Goal: Task Accomplishment & Management: Complete application form

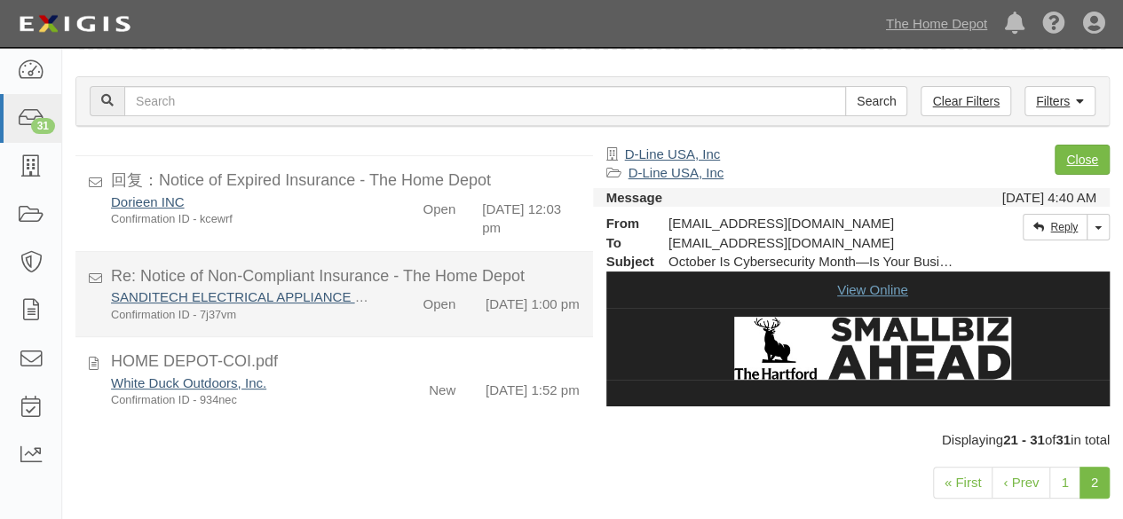
scroll to position [87, 0]
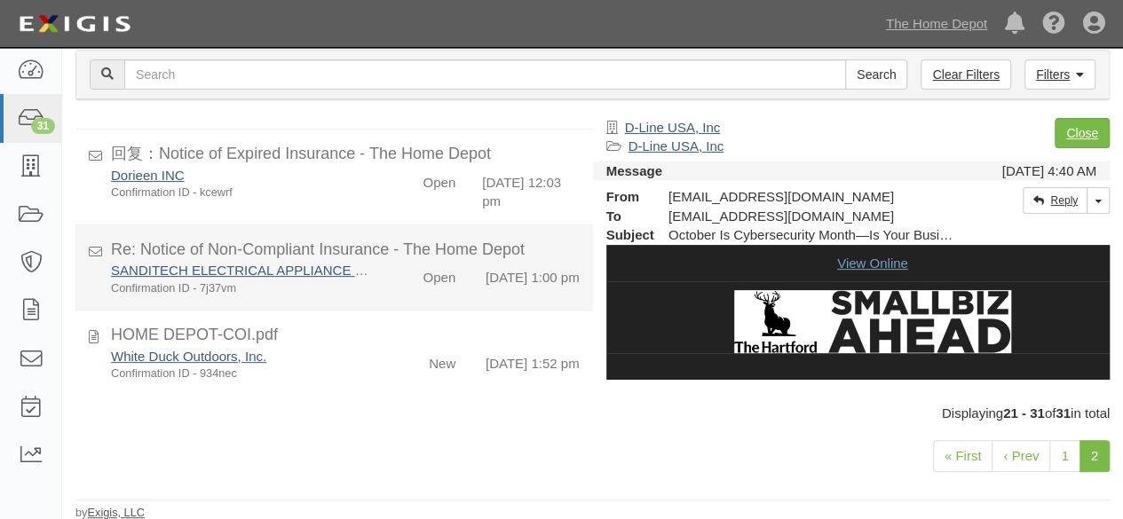
drag, startPoint x: 324, startPoint y: 355, endPoint x: 407, endPoint y: 317, distance: 91.0
click at [326, 366] on div "Confirmation ID - 934nec" at bounding box center [242, 374] width 262 height 16
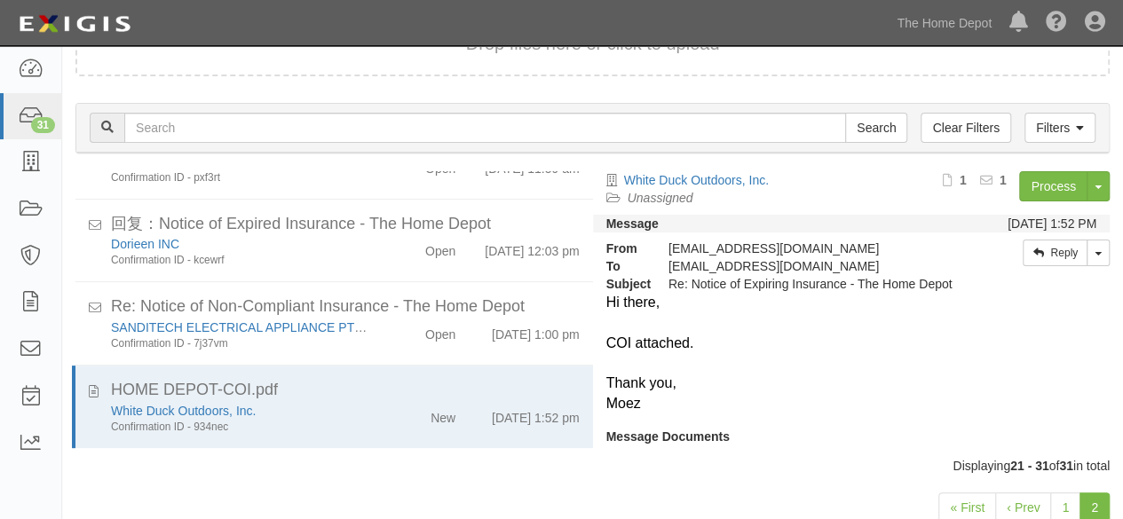
scroll to position [710, 0]
click at [1032, 182] on link "Process" at bounding box center [1053, 186] width 68 height 30
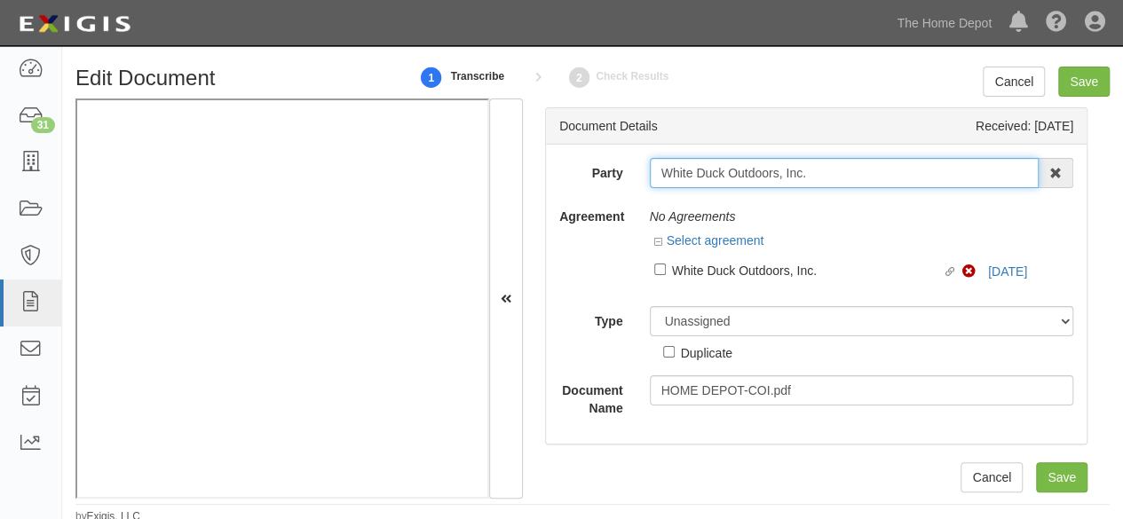
click at [828, 166] on input "White Duck Outdoors, Inc." at bounding box center [845, 173] width 390 height 30
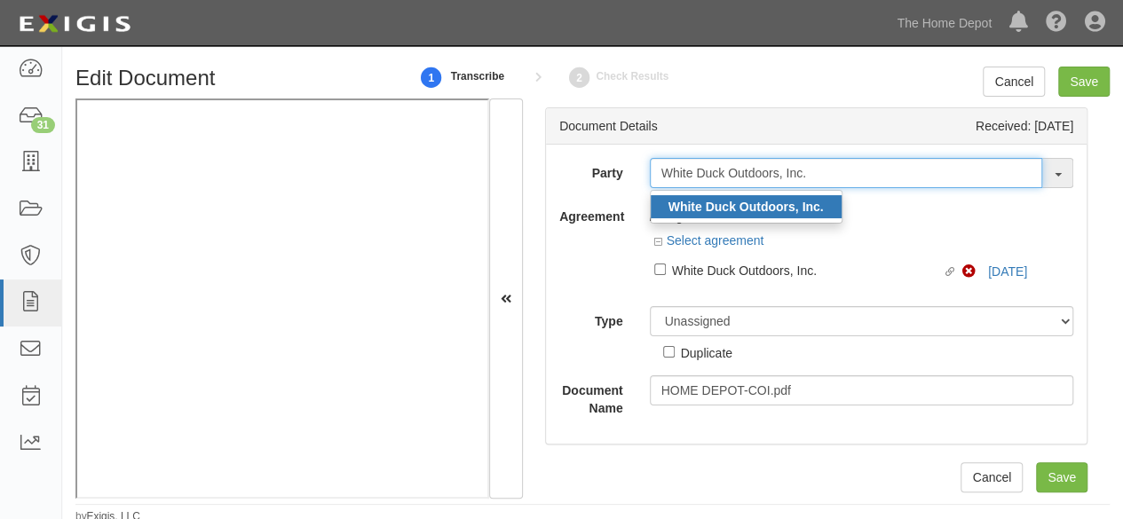
type input "White Duck Outdoors, Inc."
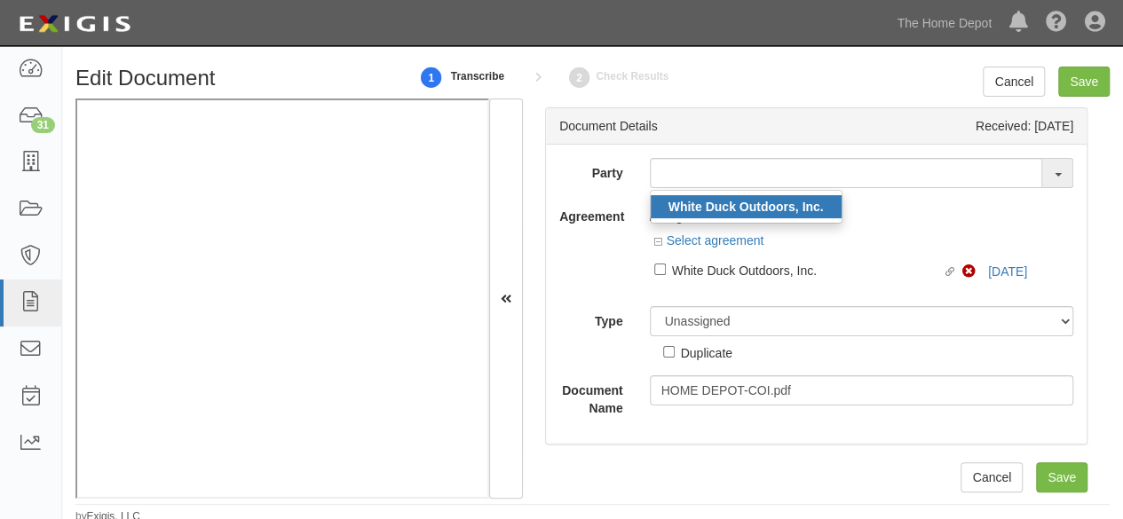
drag, startPoint x: 708, startPoint y: 207, endPoint x: 707, endPoint y: 171, distance: 35.5
click at [708, 206] on strong "White Duck Outdoors, Inc." at bounding box center [746, 207] width 155 height 14
type input "White Duck Outdoors, Inc."
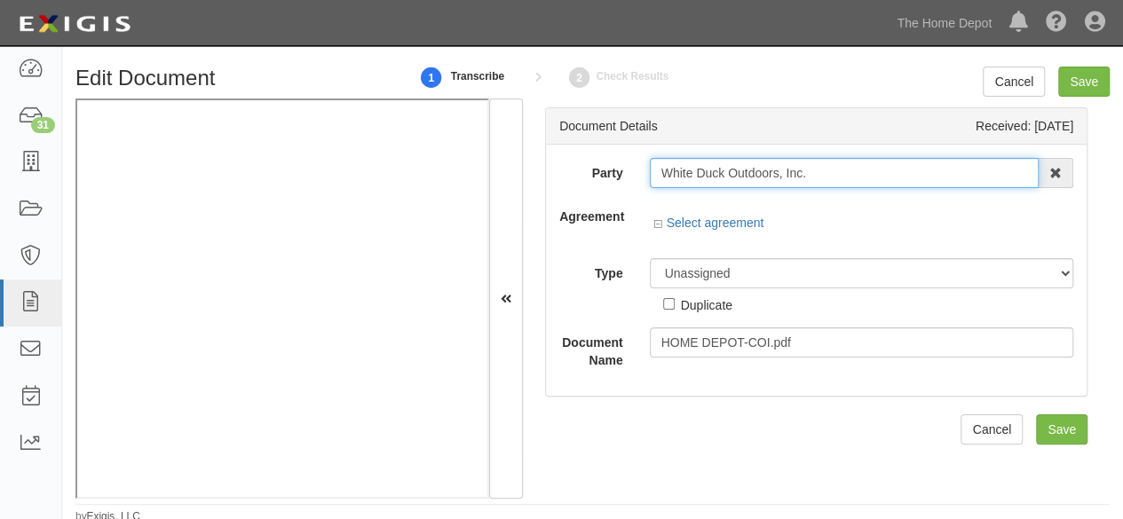
click at [708, 171] on input "White Duck Outdoors, Inc." at bounding box center [845, 173] width 390 height 30
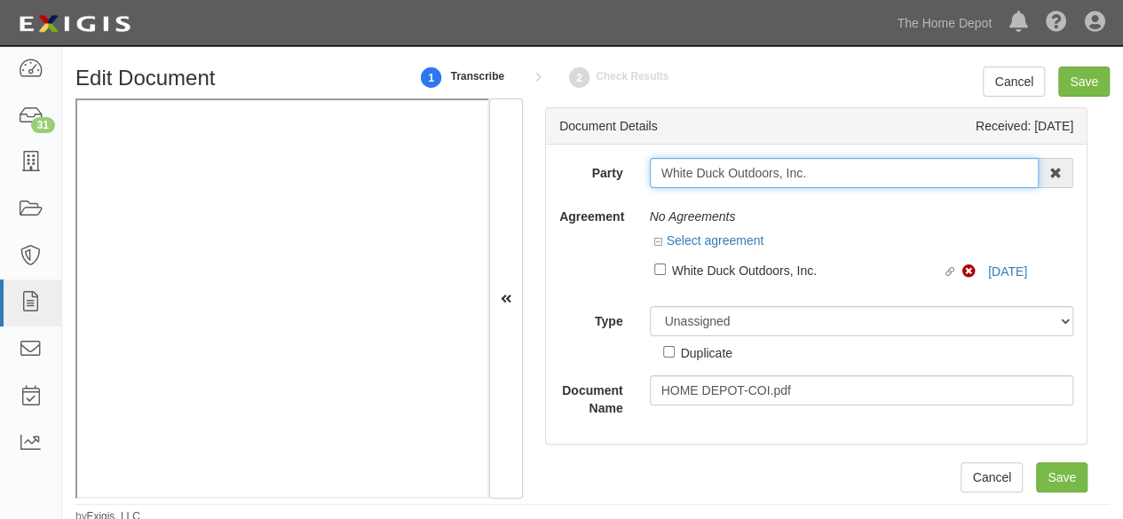
click at [708, 171] on input "White Duck Outdoors, Inc." at bounding box center [845, 173] width 390 height 30
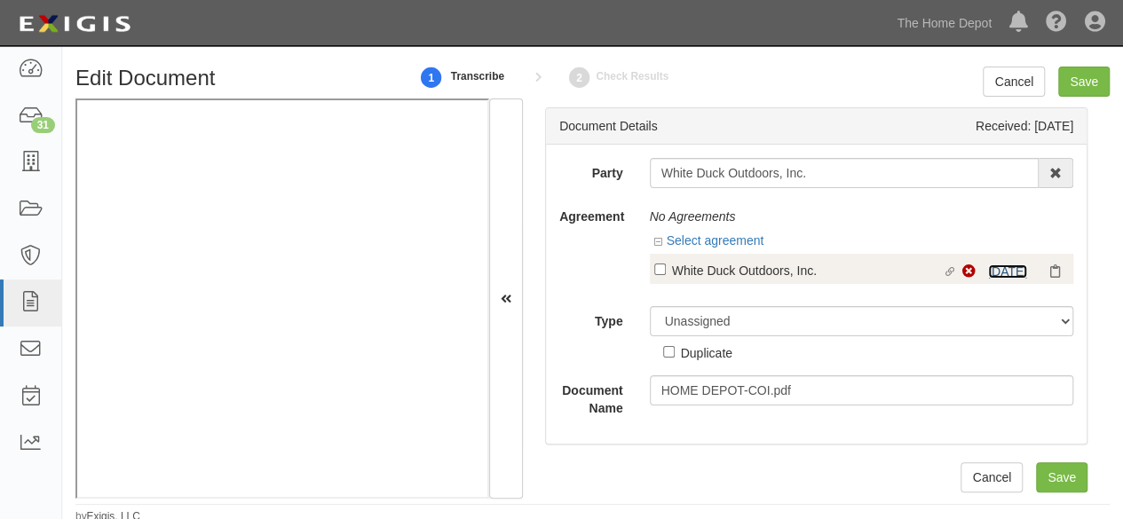
click at [988, 276] on link "10/4/25" at bounding box center [1007, 272] width 39 height 14
click at [694, 273] on div "White Duck Outdoors, Inc." at bounding box center [807, 270] width 271 height 20
click at [666, 273] on input "Linked agreement White Duck Outdoors, Inc. Linked agreement" at bounding box center [660, 270] width 12 height 12
checkbox input "true"
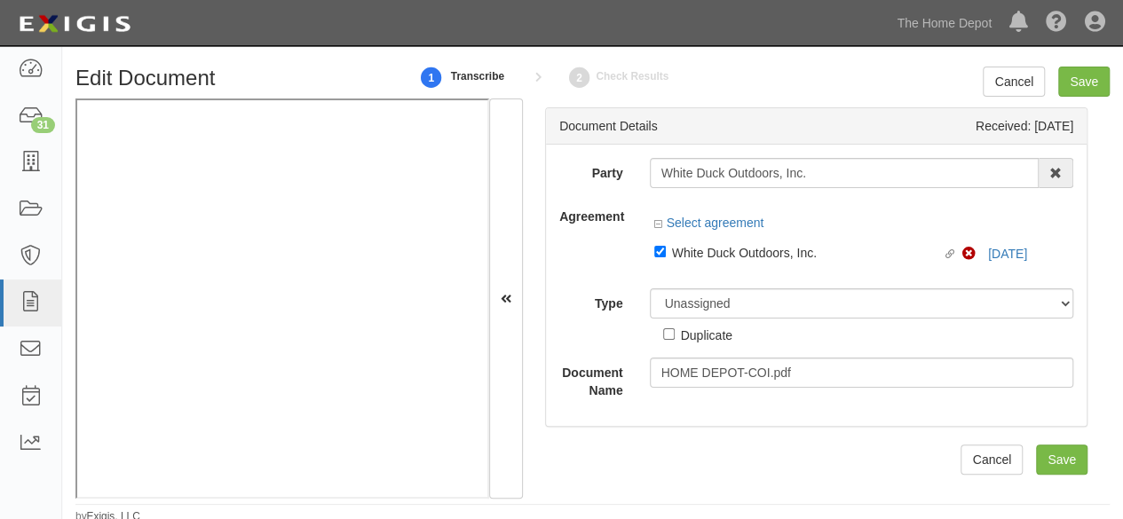
click at [702, 306] on div "Party White Duck Outdoors, Inc. White Duck Outdoors, Inc. 1000576868 Ontario In…" at bounding box center [816, 279] width 514 height 242
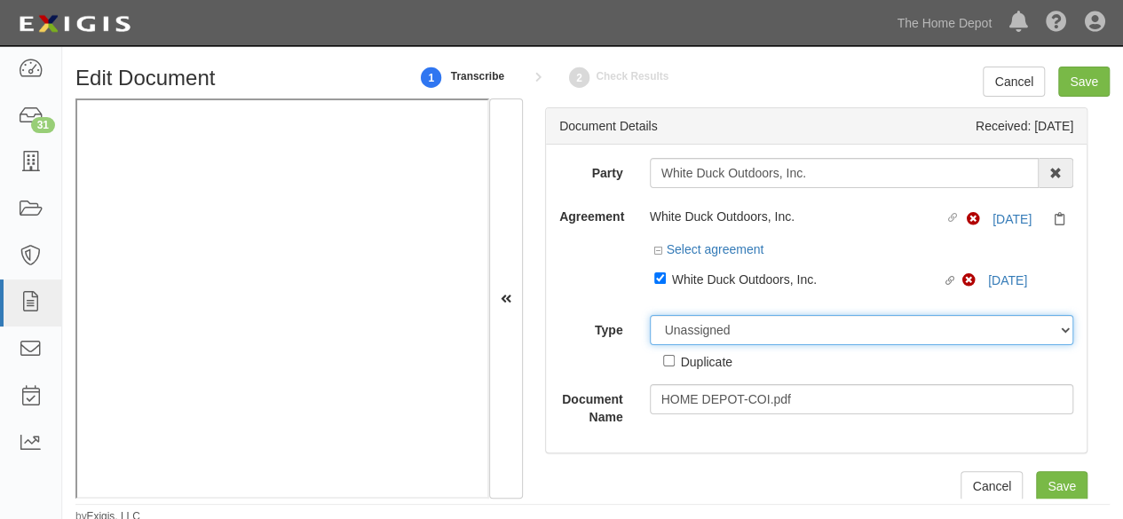
click at [715, 329] on select "Unassigned Binder Cancellation Notice Certificate Contract Endorsement Insuranc…" at bounding box center [862, 330] width 424 height 30
select select "CertificateDetail"
click at [650, 315] on select "Unassigned Binder Cancellation Notice Certificate Contract Endorsement Insuranc…" at bounding box center [862, 330] width 424 height 30
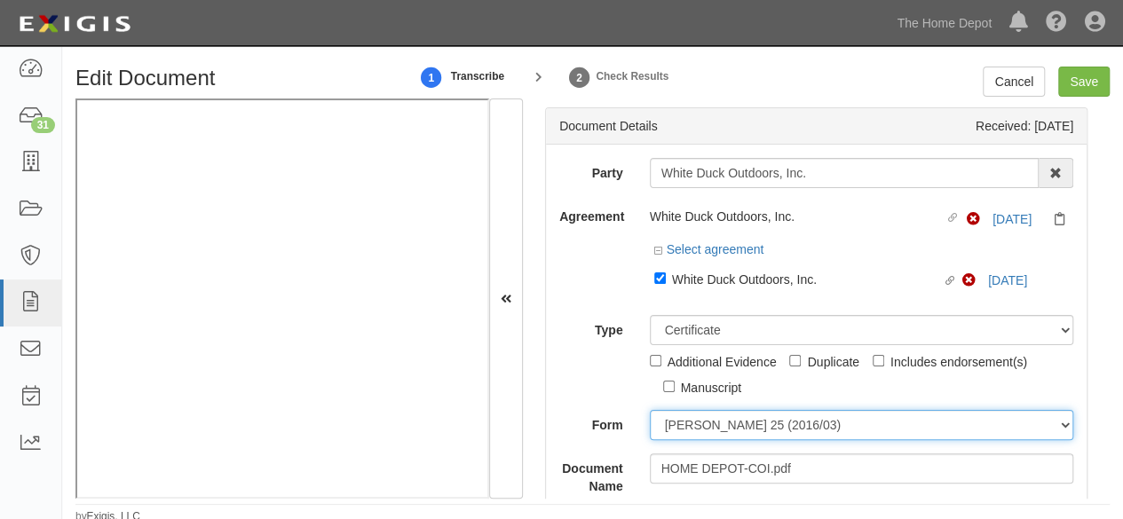
click at [695, 424] on select "ACORD 25 (2016/03) ACORD 101 ACORD 855 NY (2014/05) General" at bounding box center [862, 425] width 424 height 30
select select "GeneralFormDetail"
click at [650, 410] on select "ACORD 25 (2016/03) ACORD 101 ACORD 855 NY (2014/05) General" at bounding box center [862, 425] width 424 height 30
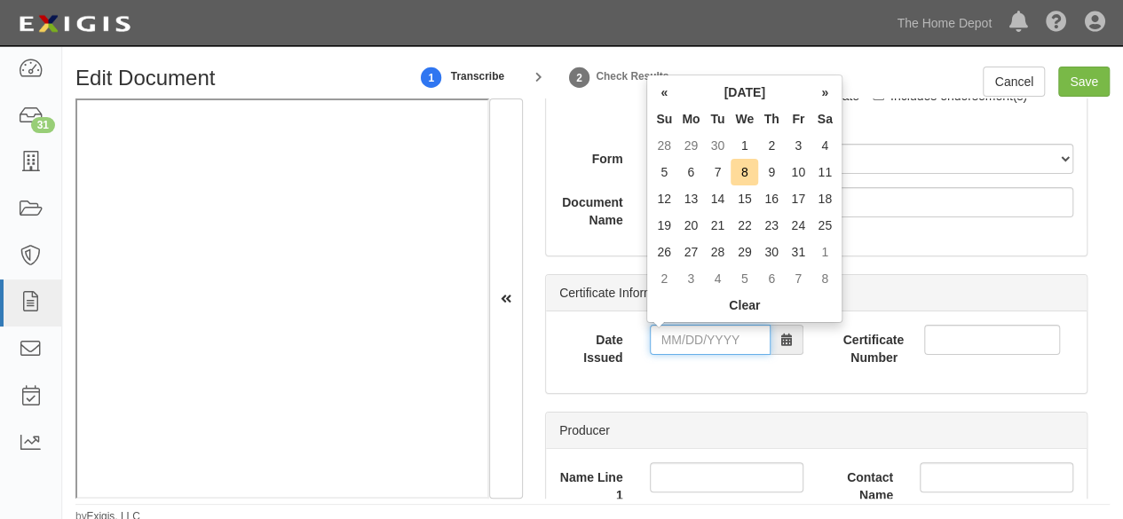
click at [689, 336] on input "Date Issued" at bounding box center [710, 340] width 121 height 30
click at [715, 145] on td "30" at bounding box center [717, 145] width 27 height 27
type input "09/30/2025"
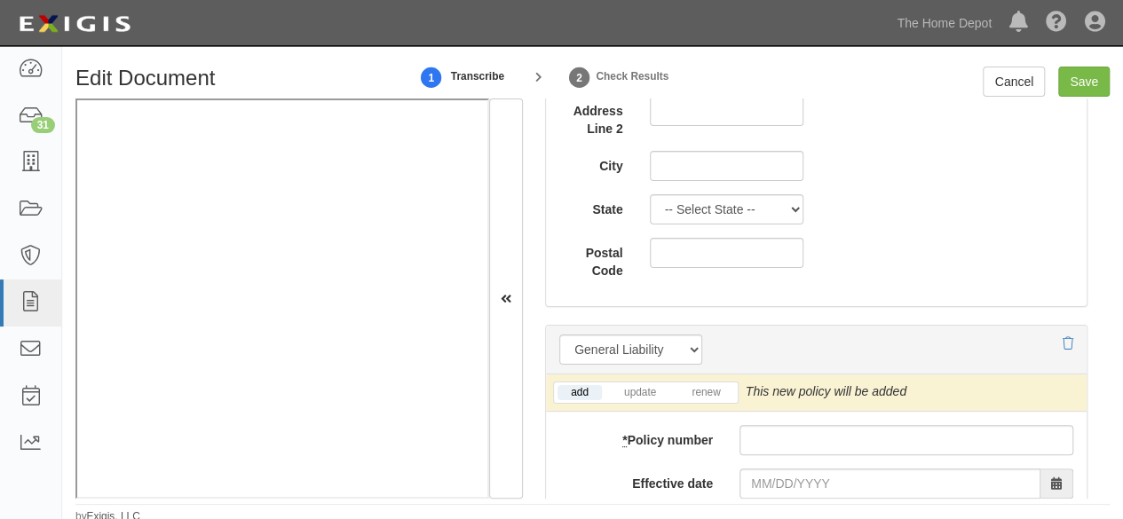
scroll to position [710, 0]
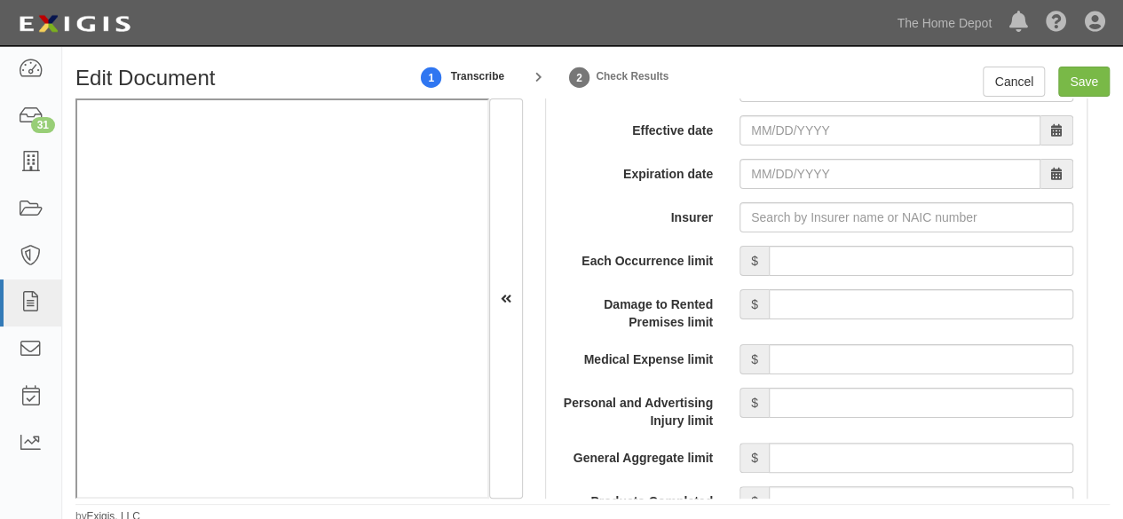
scroll to position [1510, 0]
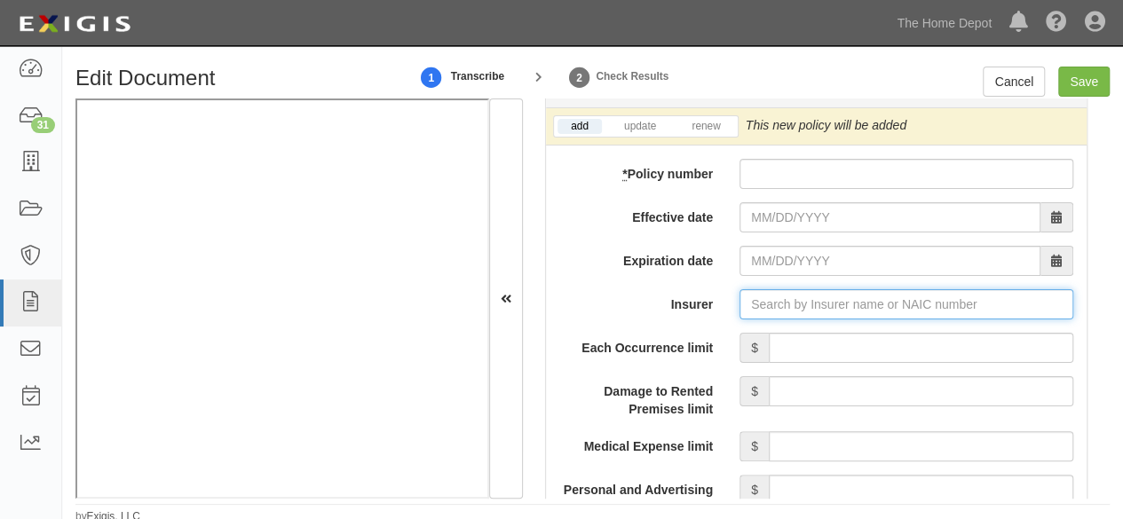
click at [770, 297] on input "Insurer" at bounding box center [907, 304] width 334 height 30
paste input "https://thdmerchandising.complianz.com/documents/320726/edit"
type input "https://thdmerchandising.complianz.com/documents/320726/edit"
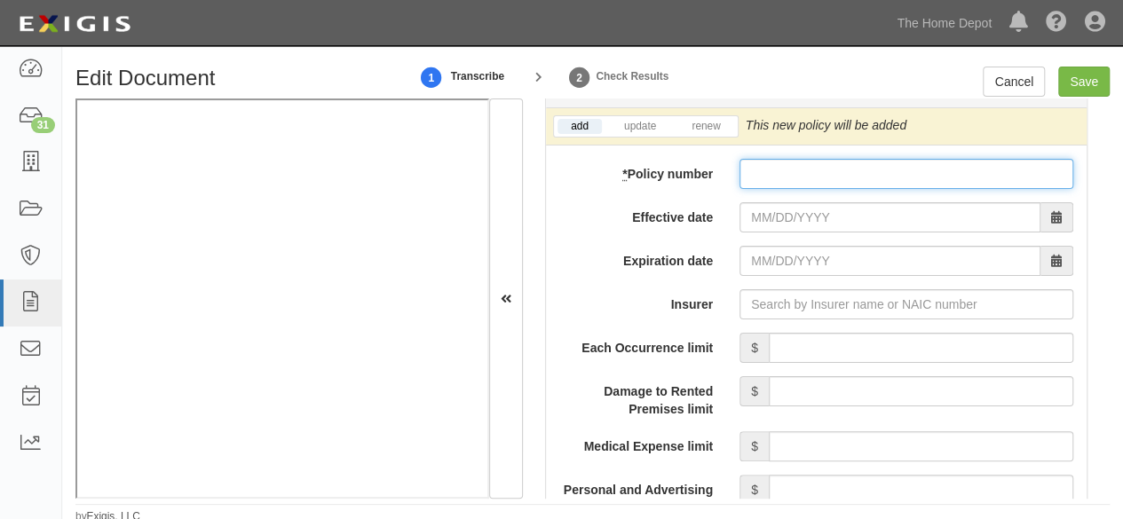
click at [764, 165] on input "* Policy number" at bounding box center [907, 174] width 334 height 30
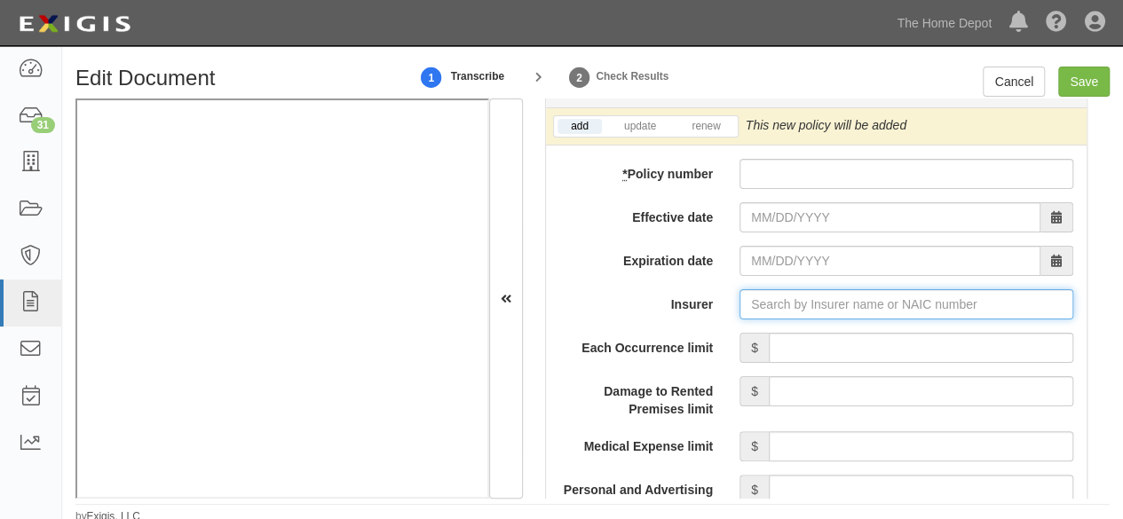
click at [778, 304] on input "Insurer" at bounding box center [907, 304] width 334 height 30
paste input "11867"
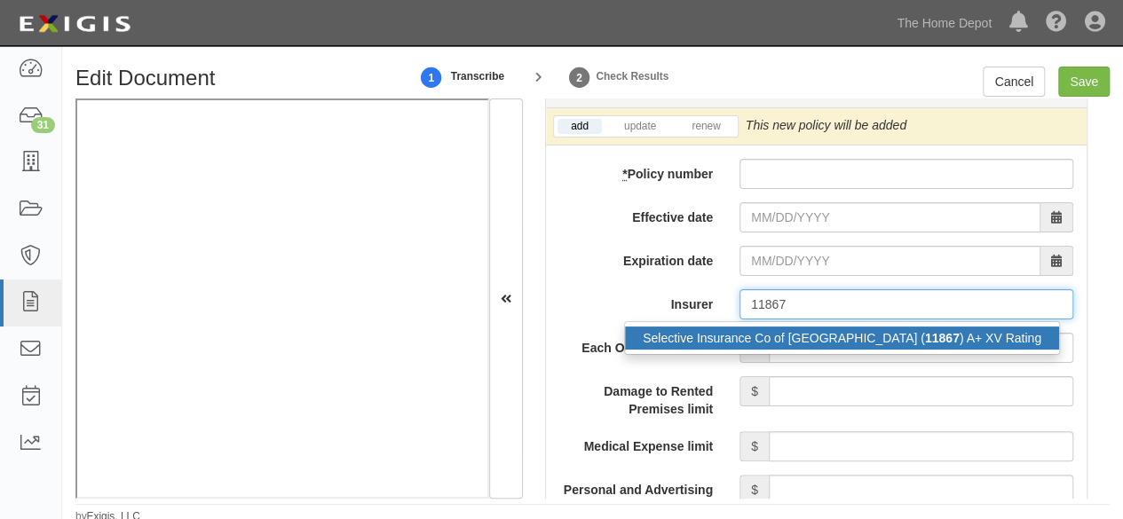
click at [759, 328] on div "Selective Insurance Co of New England ( 11867 ) A+ XV Rating" at bounding box center [842, 338] width 434 height 23
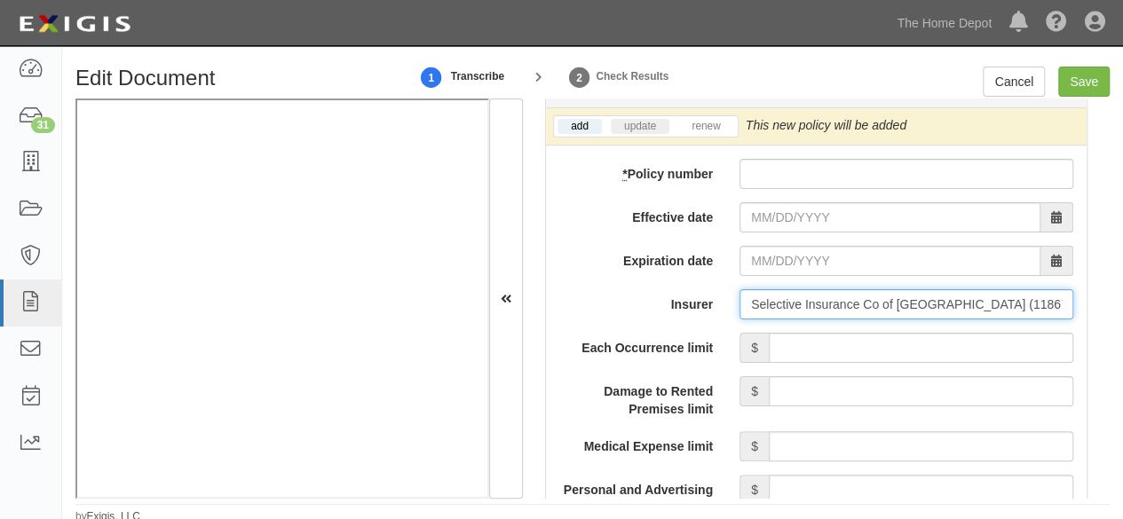
type input "Selective Insurance Co of New England (11867) A+ XV Rating"
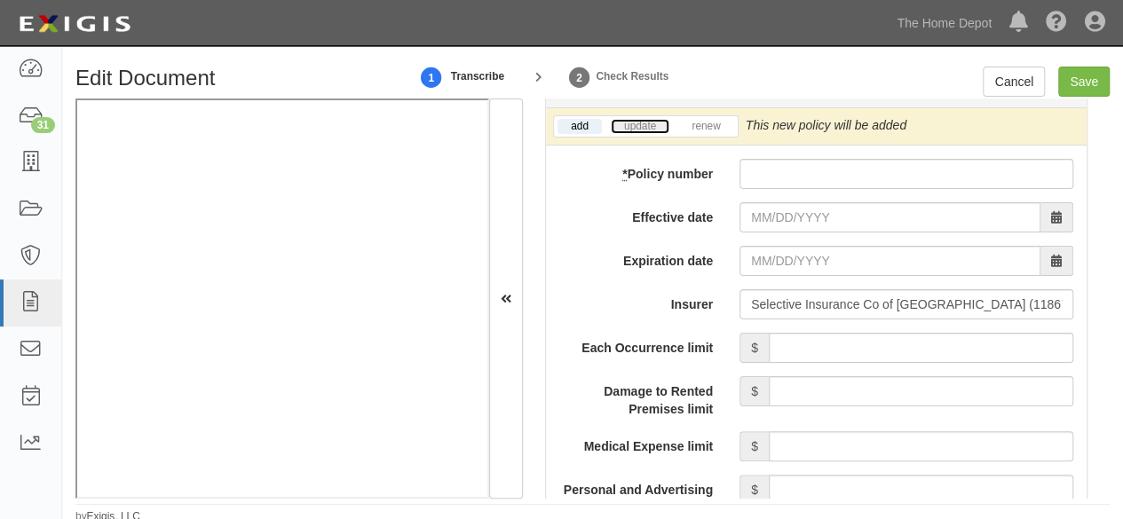
click at [639, 119] on link "update" at bounding box center [640, 126] width 59 height 15
drag, startPoint x: 1048, startPoint y: 122, endPoint x: 982, endPoint y: 124, distance: 65.8
click at [982, 124] on div "This new policy will update existing policy # S 1721962" at bounding box center [905, 125] width 318 height 18
copy link "S 1721962"
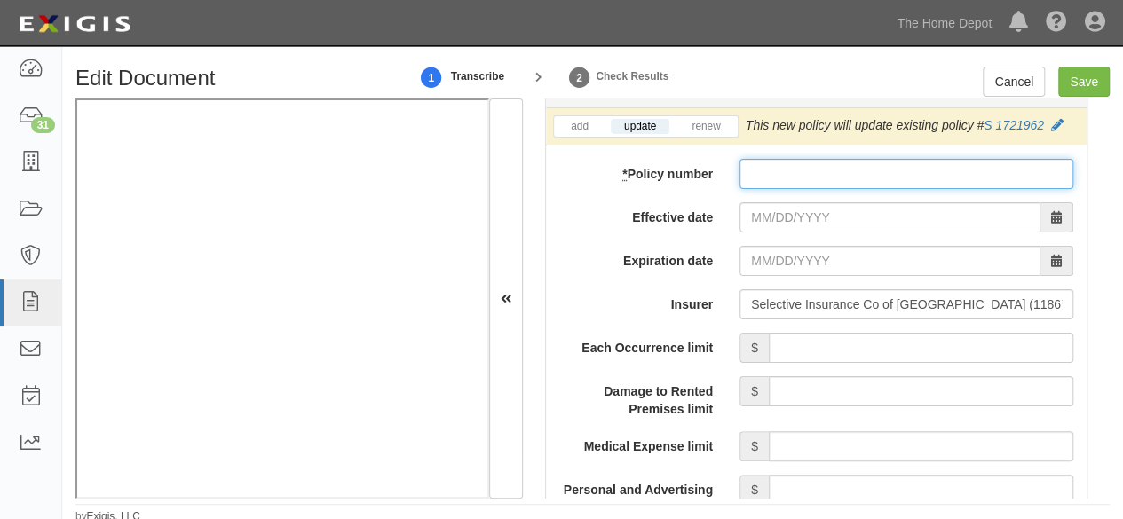
click at [754, 171] on input "* Policy number" at bounding box center [907, 174] width 334 height 30
paste input "S 1721962"
type input "S 1721962"
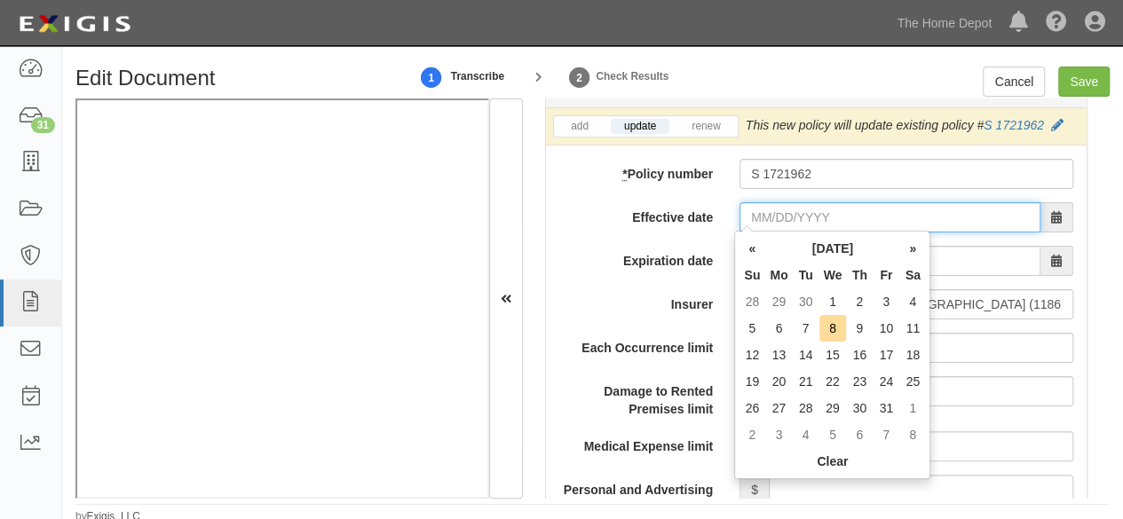
click at [765, 211] on input "Effective date" at bounding box center [890, 217] width 301 height 30
click at [915, 300] on td "4" at bounding box center [913, 302] width 27 height 27
type input "10/04/2025"
type input "10/04/2026"
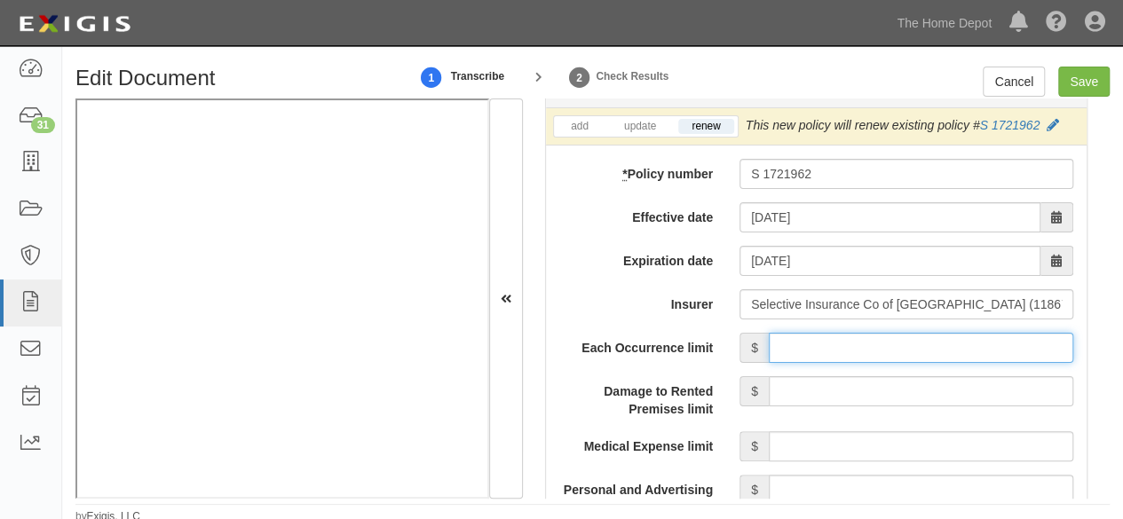
click at [847, 345] on input "Each Occurrence limit" at bounding box center [921, 348] width 305 height 30
type input "1,000,000"
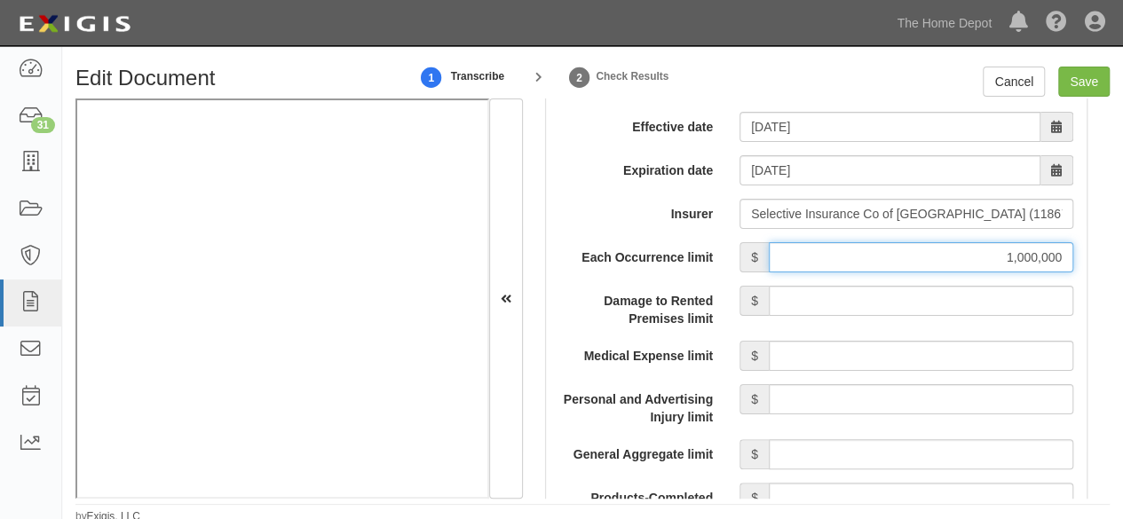
scroll to position [1687, 0]
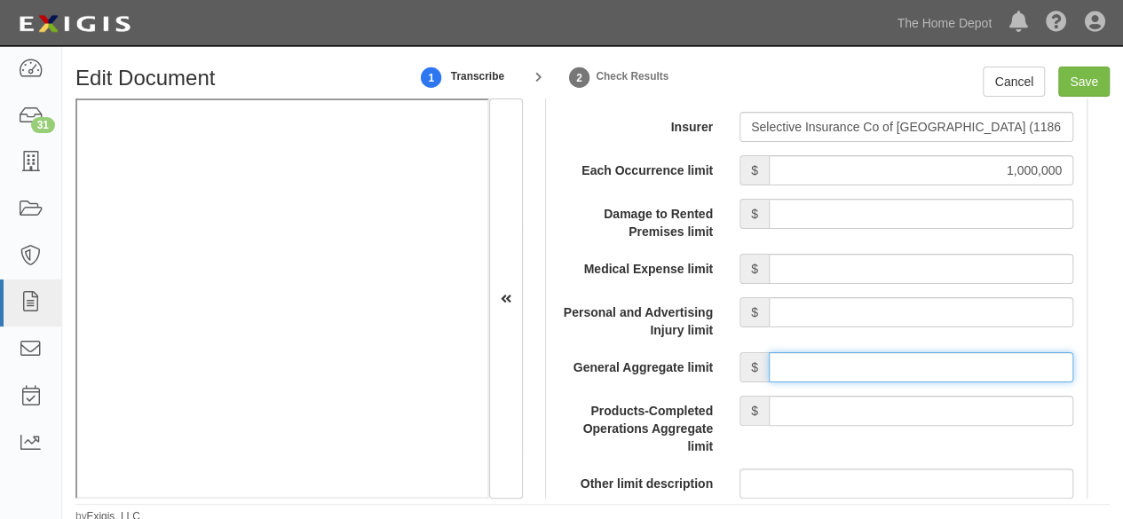
click at [842, 358] on input "General Aggregate limit" at bounding box center [921, 368] width 305 height 30
type input "3,000,000"
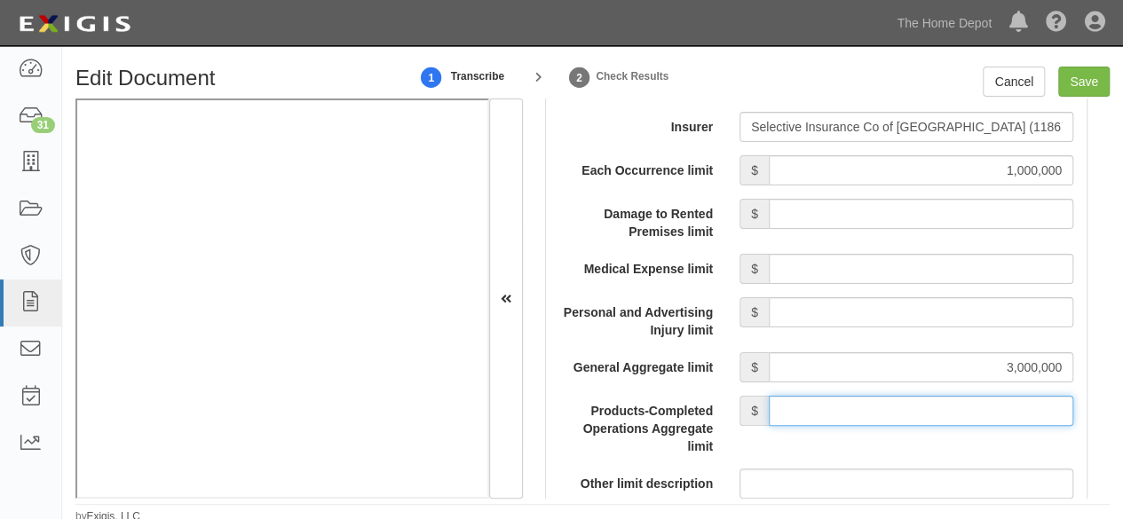
click at [876, 406] on input "Products-Completed Operations Aggregate limit" at bounding box center [921, 411] width 305 height 30
type input "3,000,000"
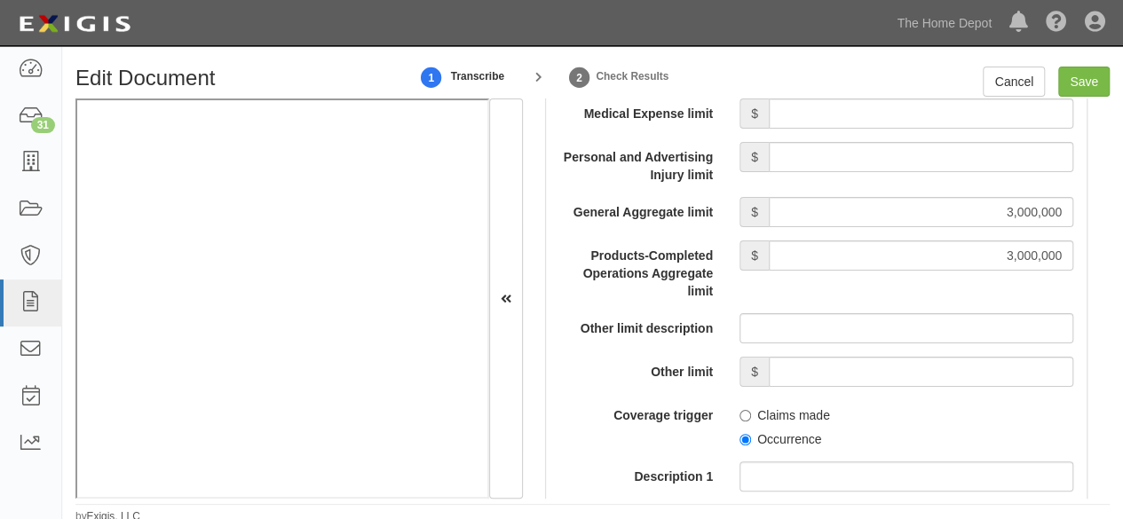
scroll to position [1954, 0]
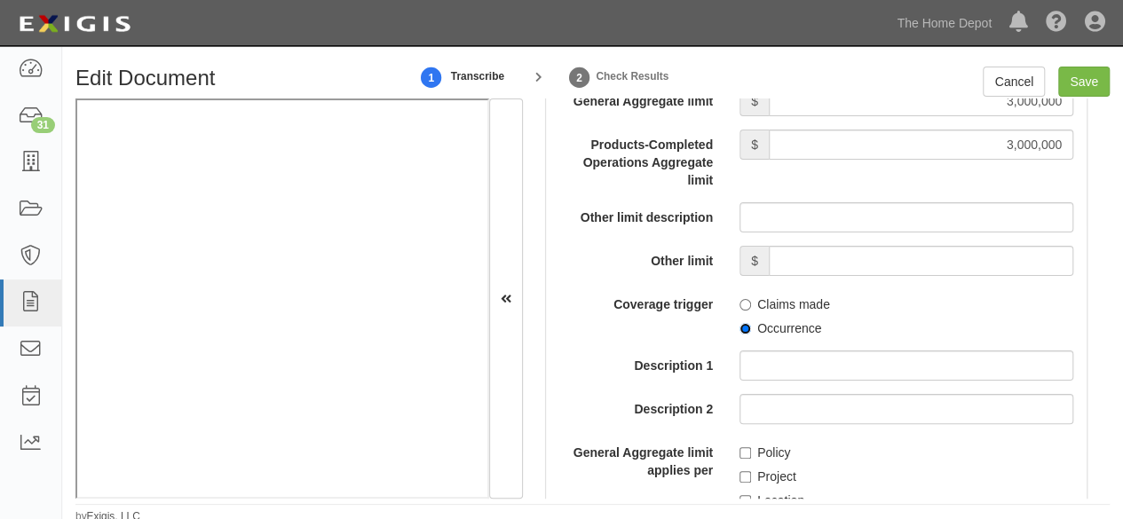
click at [741, 326] on input "Occurrence" at bounding box center [746, 329] width 12 height 12
radio input "true"
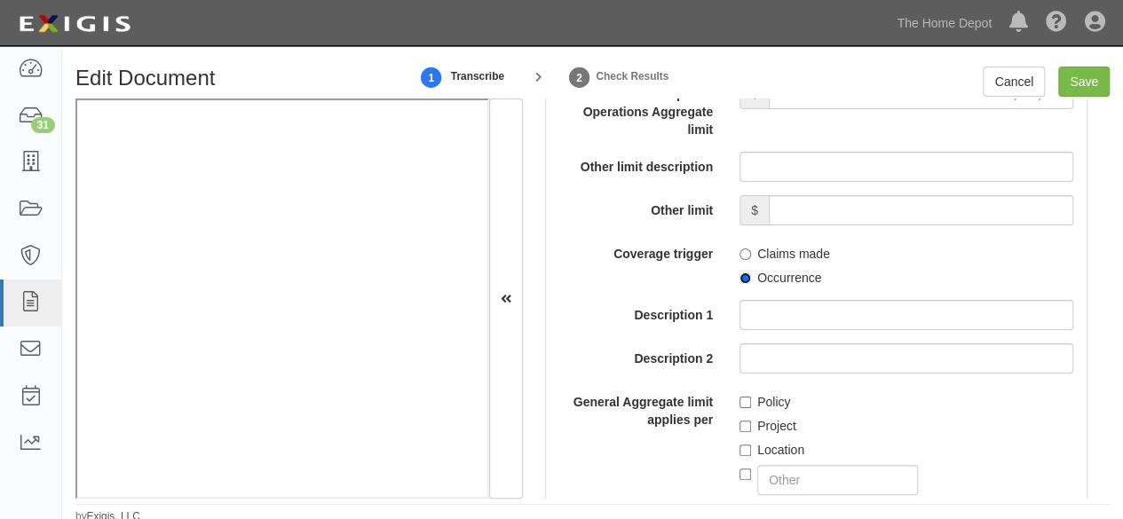
scroll to position [2042, 0]
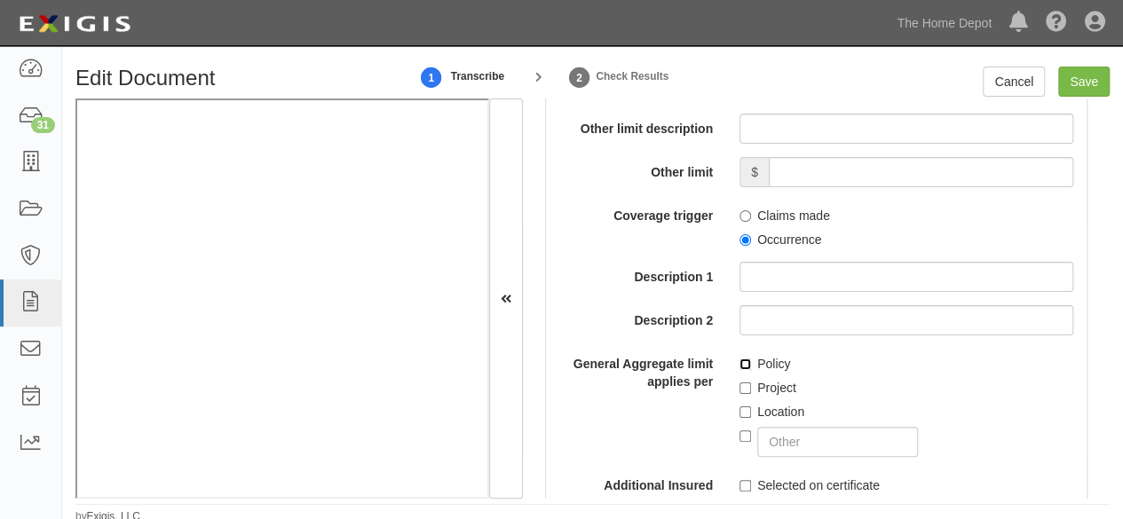
drag, startPoint x: 740, startPoint y: 362, endPoint x: 736, endPoint y: 379, distance: 17.2
click at [740, 365] on input "Policy" at bounding box center [746, 365] width 12 height 12
checkbox input "true"
drag, startPoint x: 739, startPoint y: 383, endPoint x: 739, endPoint y: 403, distance: 20.4
click at [740, 385] on input "Project" at bounding box center [746, 389] width 12 height 12
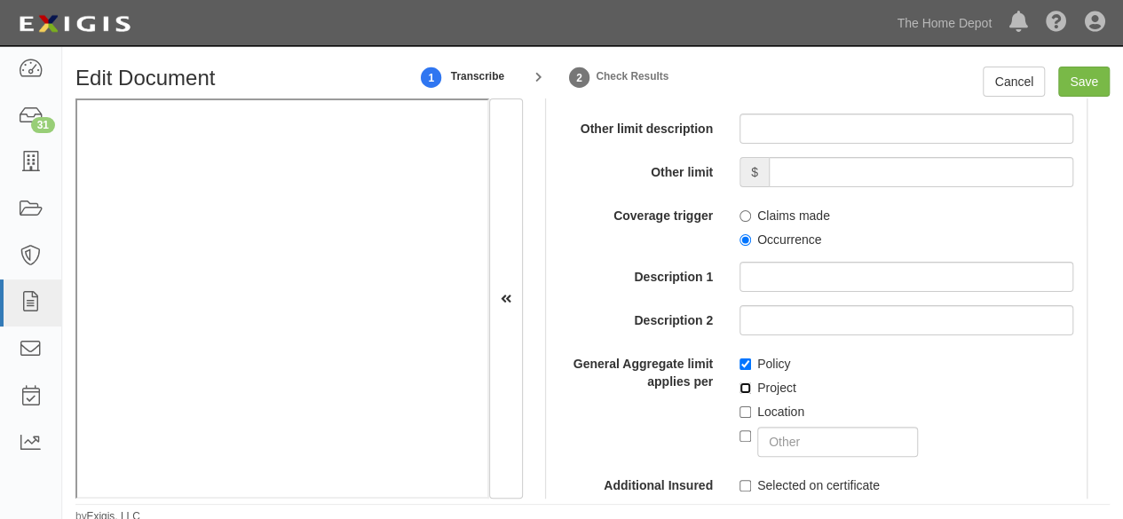
checkbox input "true"
click at [740, 407] on input "Location" at bounding box center [746, 413] width 12 height 12
checkbox input "true"
click at [740, 487] on input "Selected on certificate" at bounding box center [746, 486] width 12 height 12
checkbox input "true"
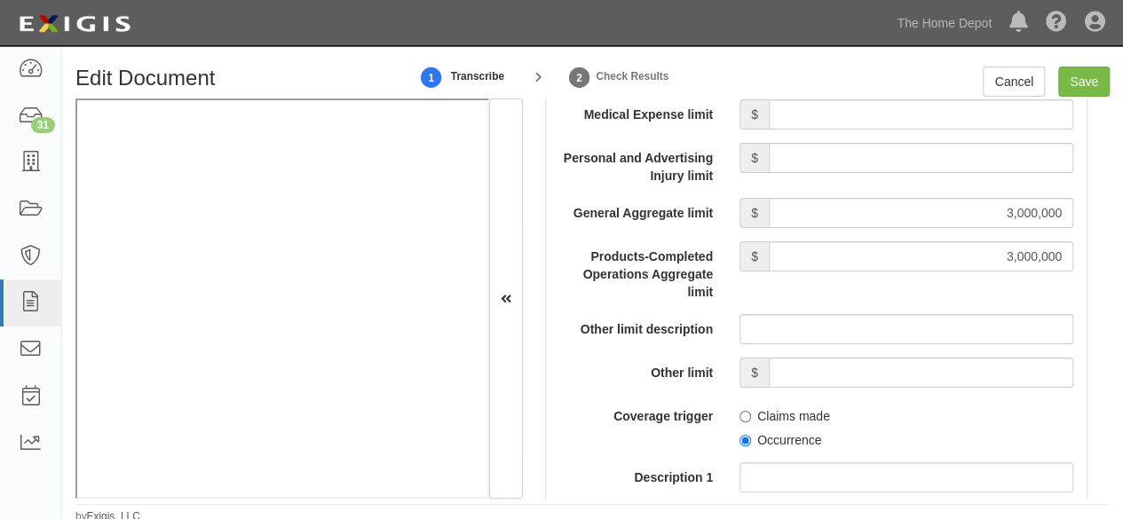
scroll to position [1687, 0]
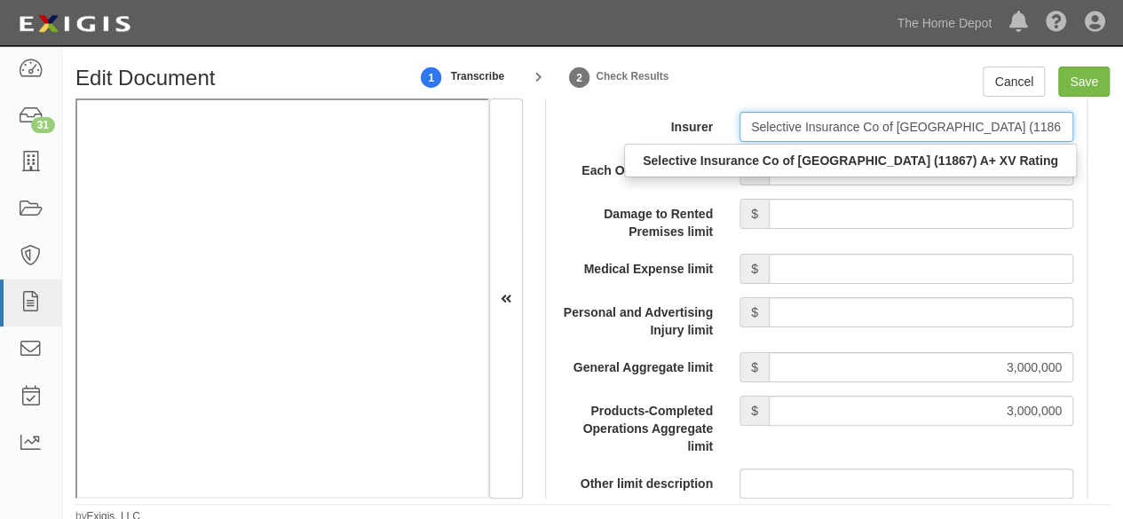
click at [992, 113] on input "Selective Insurance Co of New England (11867) A+ XV Rating" at bounding box center [907, 127] width 334 height 30
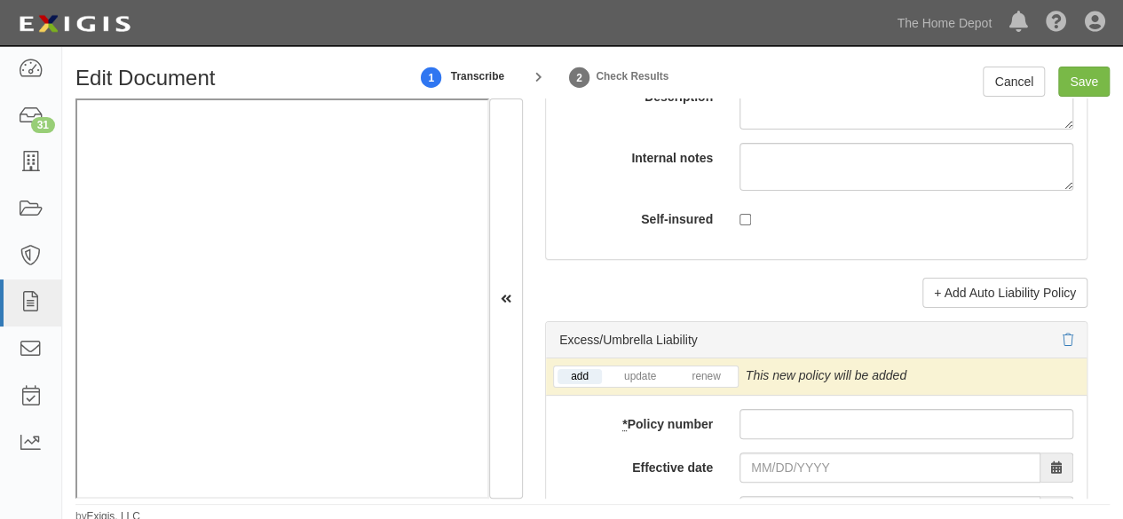
scroll to position [3641, 0]
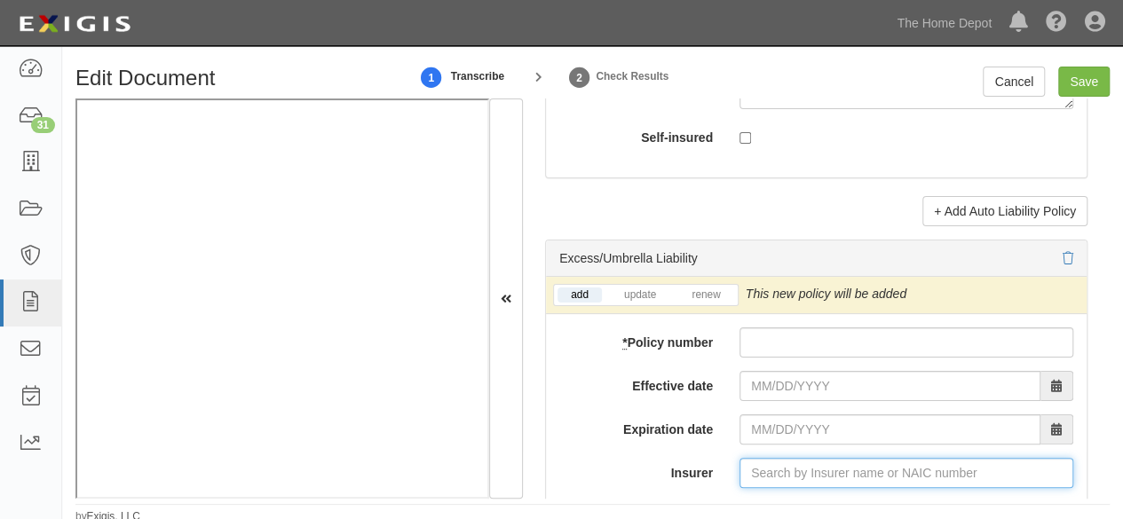
click at [762, 458] on input "Insurer" at bounding box center [907, 473] width 334 height 30
paste input "11867"
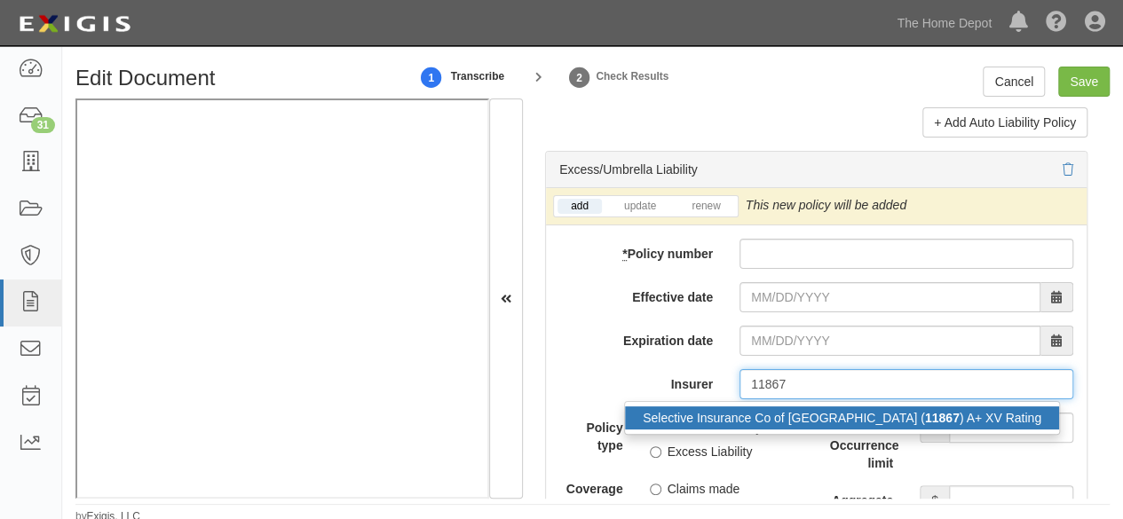
click at [765, 408] on div "Selective Insurance Co of New England ( 11867 ) A+ XV Rating" at bounding box center [842, 418] width 434 height 23
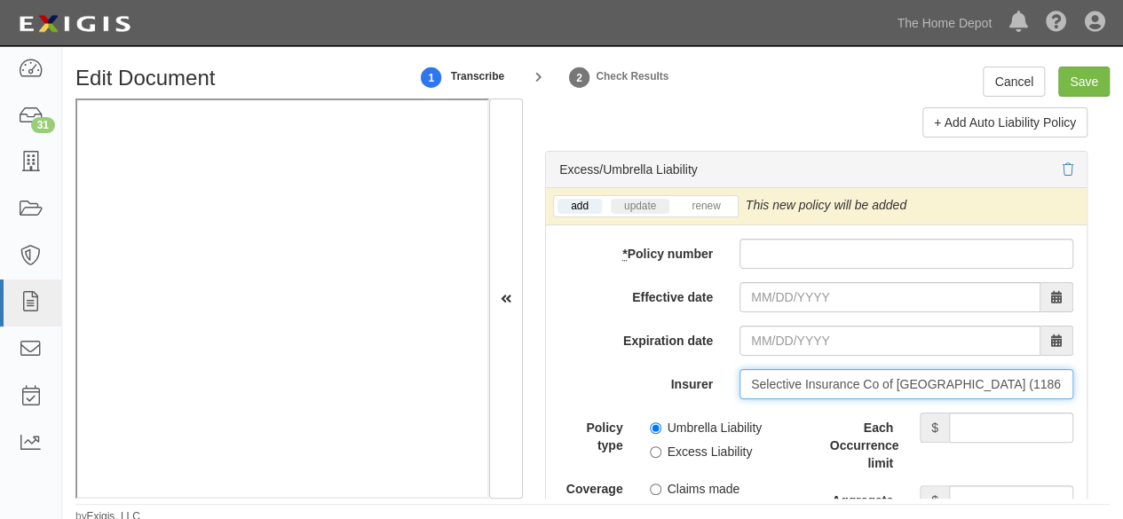
type input "Selective Insurance Co of New England (11867) A+ XV Rating"
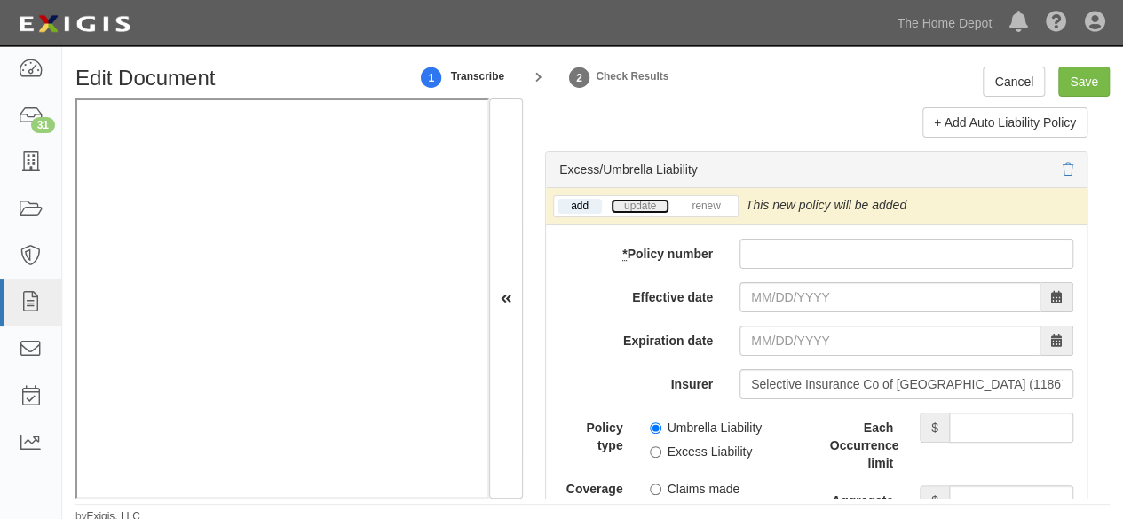
click at [654, 199] on link "update" at bounding box center [640, 206] width 59 height 15
drag, startPoint x: 1045, startPoint y: 194, endPoint x: 985, endPoint y: 203, distance: 61.0
click at [985, 203] on div "This new policy will update existing policy # S 1721962" at bounding box center [905, 205] width 318 height 18
copy link "S 1721962"
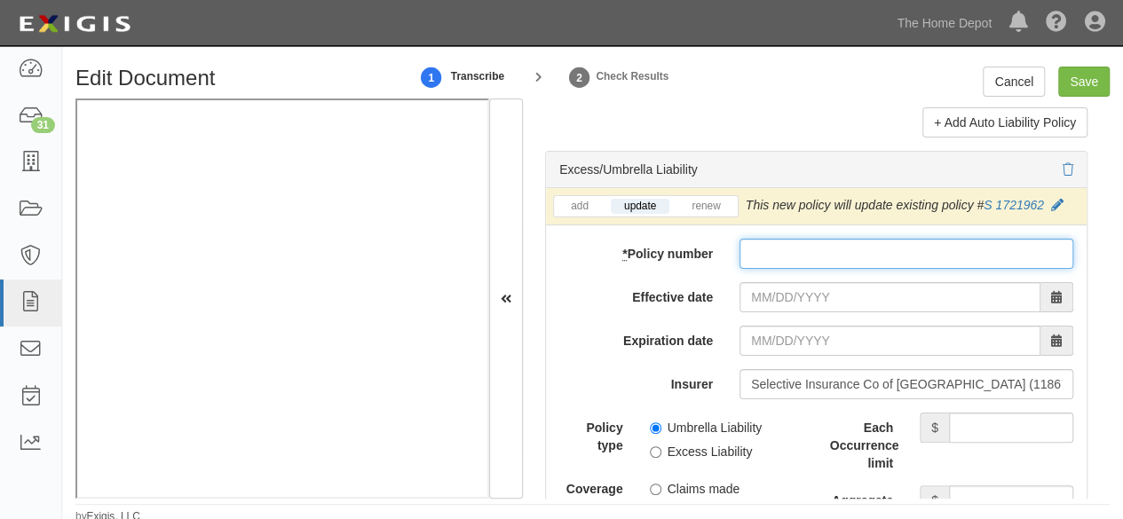
drag, startPoint x: 778, startPoint y: 242, endPoint x: 769, endPoint y: 253, distance: 13.9
click at [778, 242] on input "* Policy number" at bounding box center [907, 254] width 334 height 30
paste input "S 1721962"
type input "S 1721962"
click at [650, 423] on input "Umbrella Liability" at bounding box center [656, 429] width 12 height 12
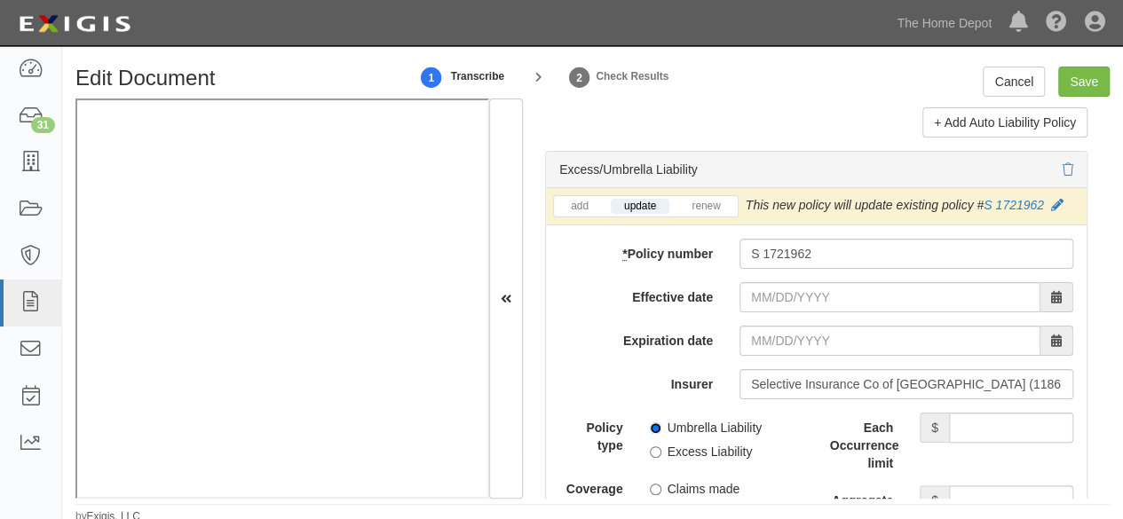
radio input "true"
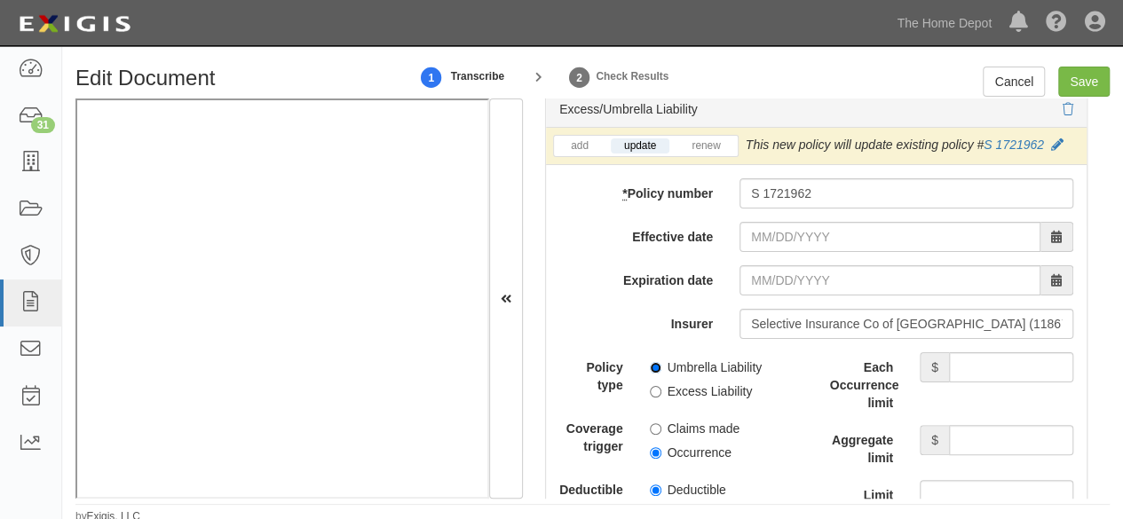
scroll to position [3818, 0]
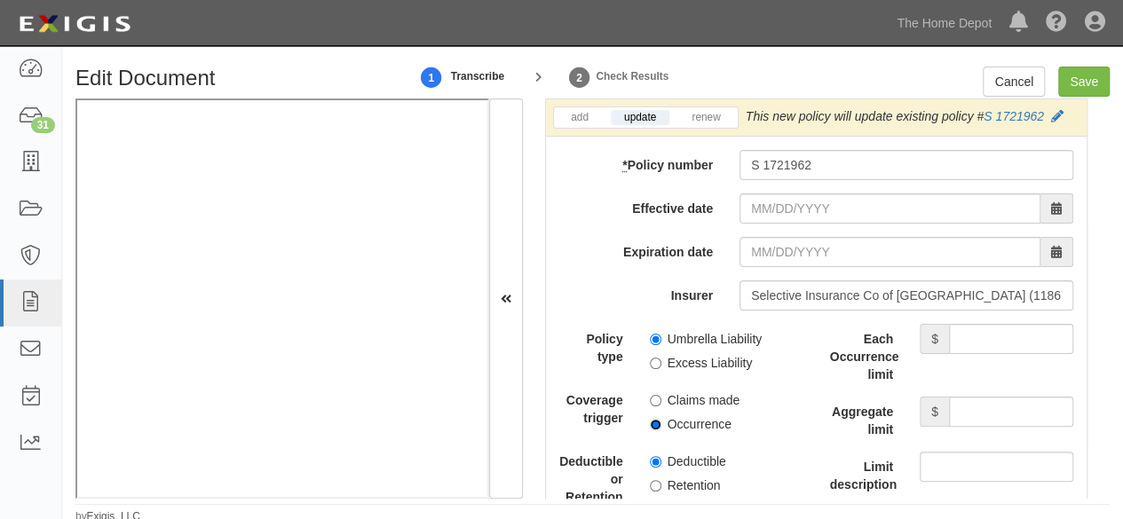
click at [650, 419] on input "Occurrence" at bounding box center [656, 425] width 12 height 12
radio input "true"
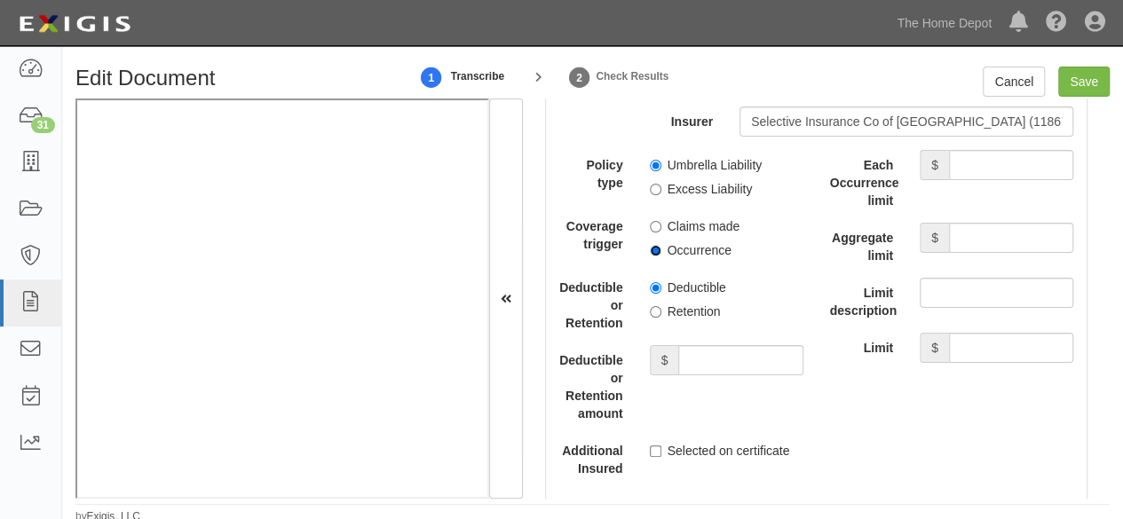
scroll to position [3996, 0]
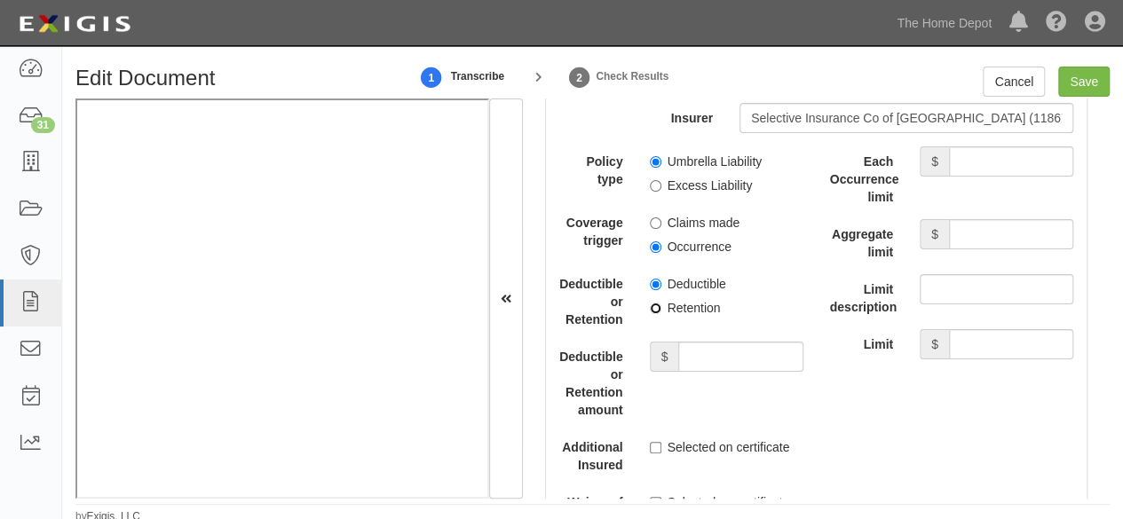
click at [651, 303] on input "Retention" at bounding box center [656, 309] width 12 height 12
radio input "true"
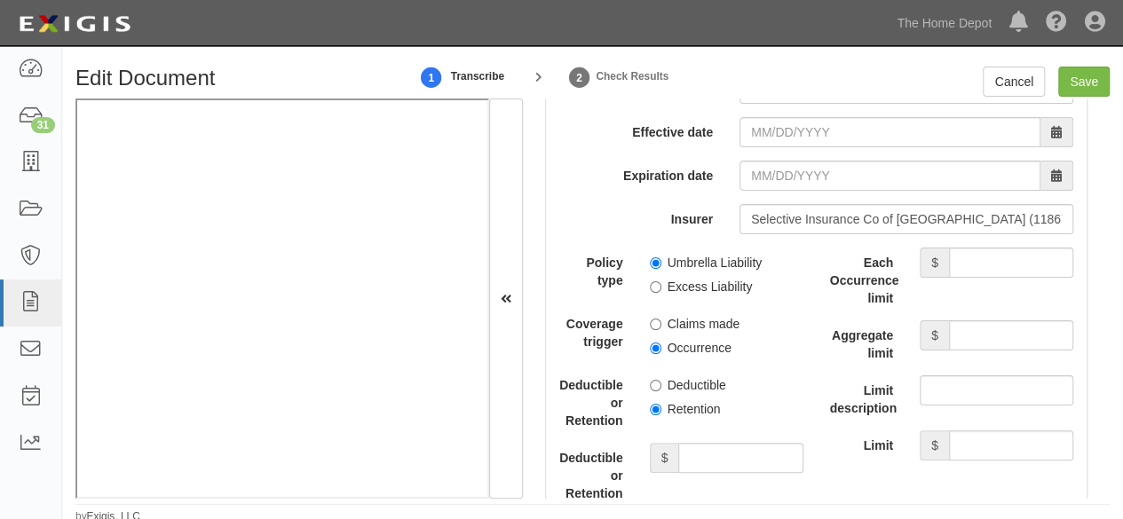
scroll to position [3641, 0]
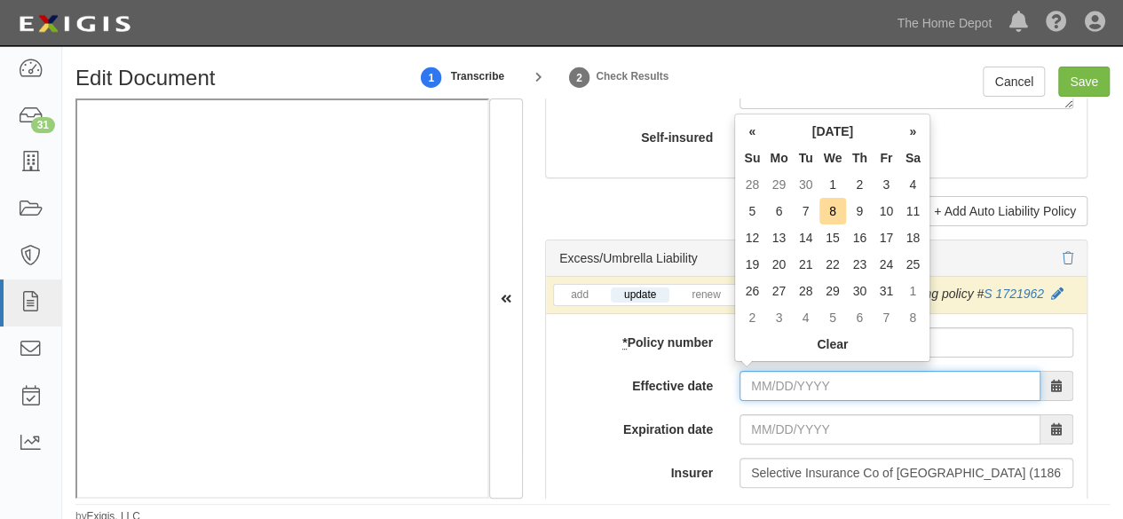
drag, startPoint x: 758, startPoint y: 384, endPoint x: 774, endPoint y: 365, distance: 25.2
click at [758, 384] on input "Effective date" at bounding box center [890, 386] width 301 height 30
click at [915, 182] on td "4" at bounding box center [913, 184] width 27 height 27
type input "10/04/2025"
type input "10/04/2026"
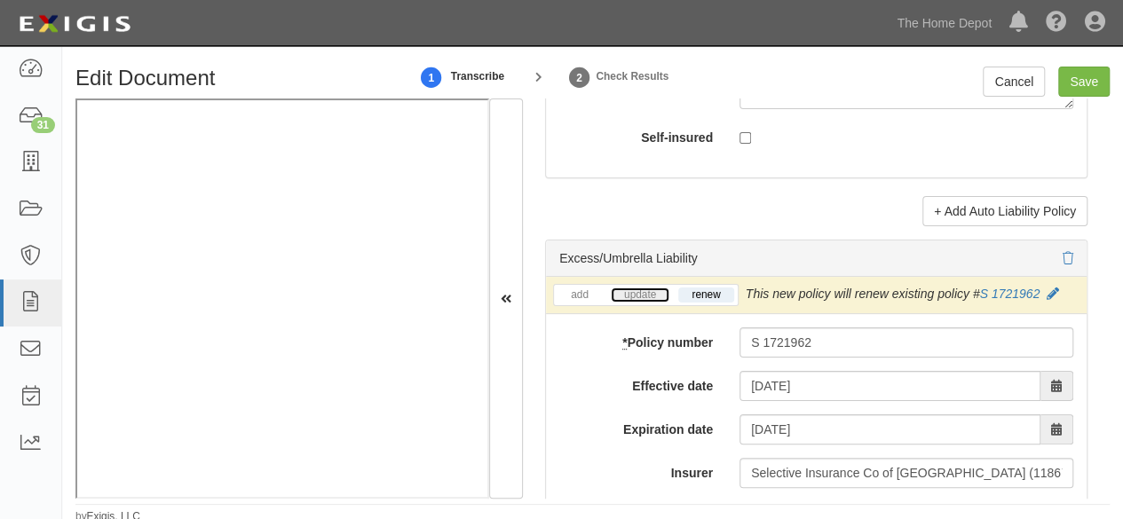
click at [638, 288] on link "update" at bounding box center [640, 295] width 59 height 15
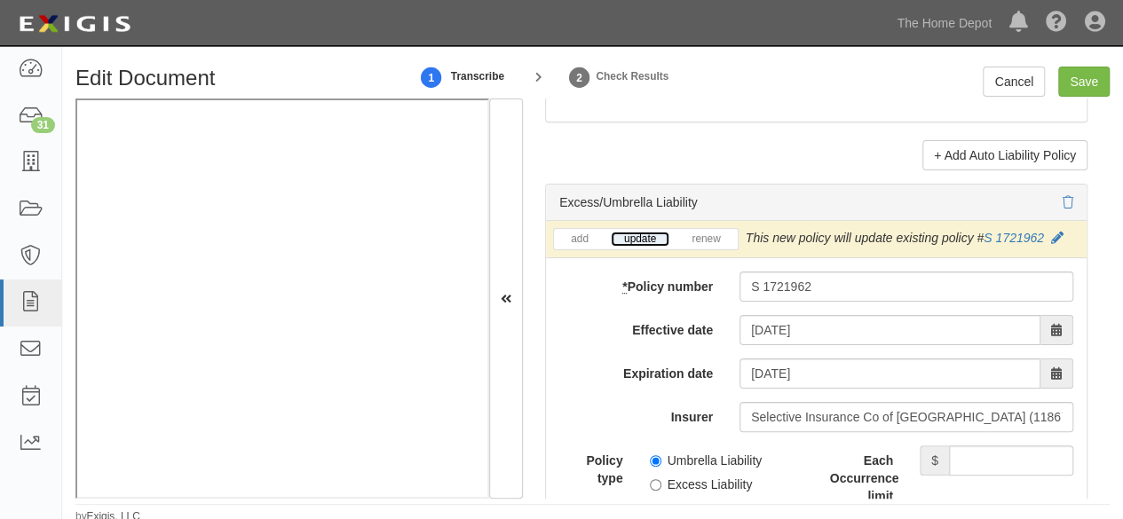
scroll to position [3818, 0]
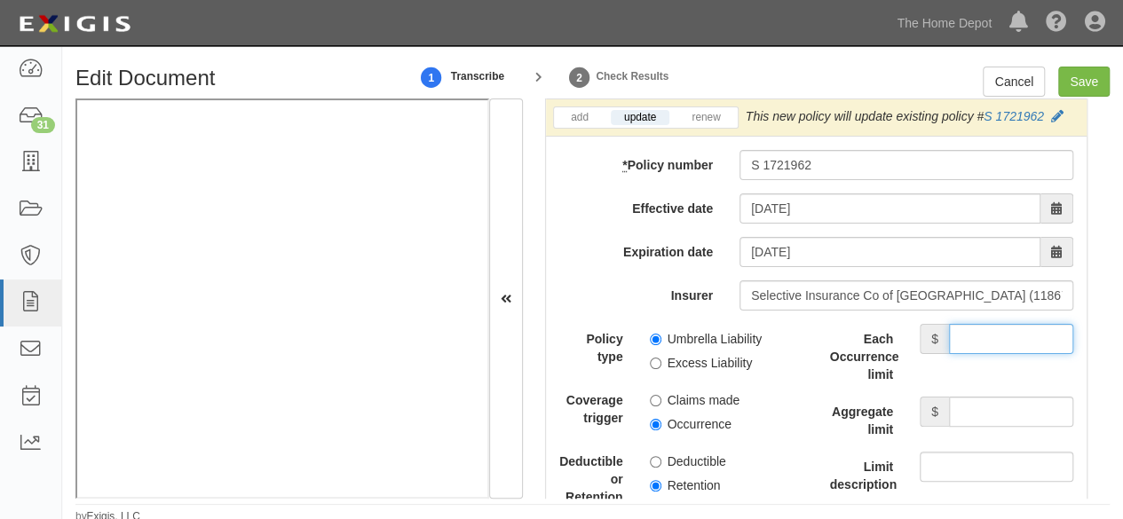
click at [987, 329] on input "Each Occurrence limit" at bounding box center [1011, 339] width 124 height 30
type input "4,000,000"
click at [1019, 400] on input "Aggregate limit" at bounding box center [1011, 412] width 124 height 30
type input "4,000,000"
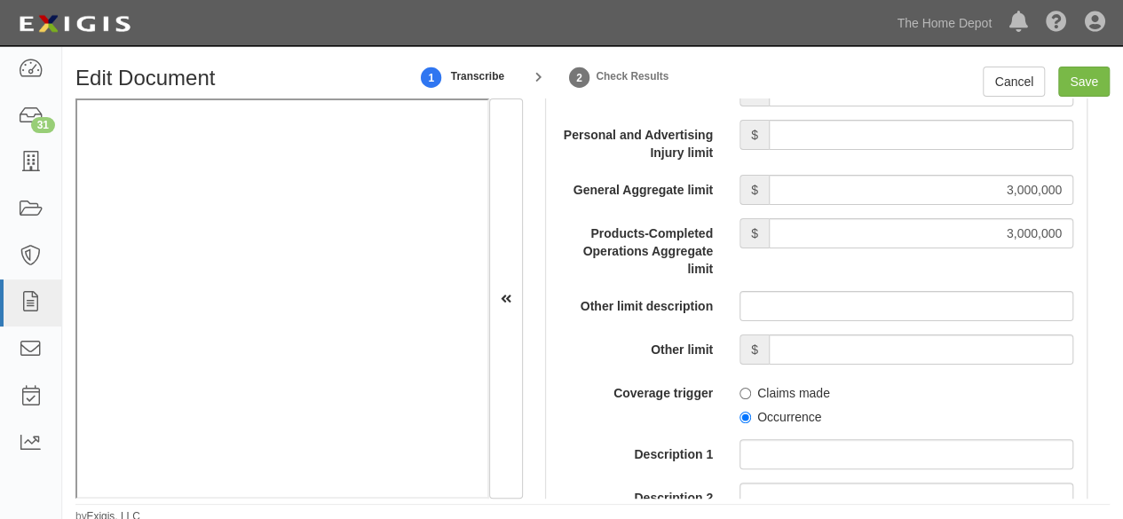
scroll to position [1332, 0]
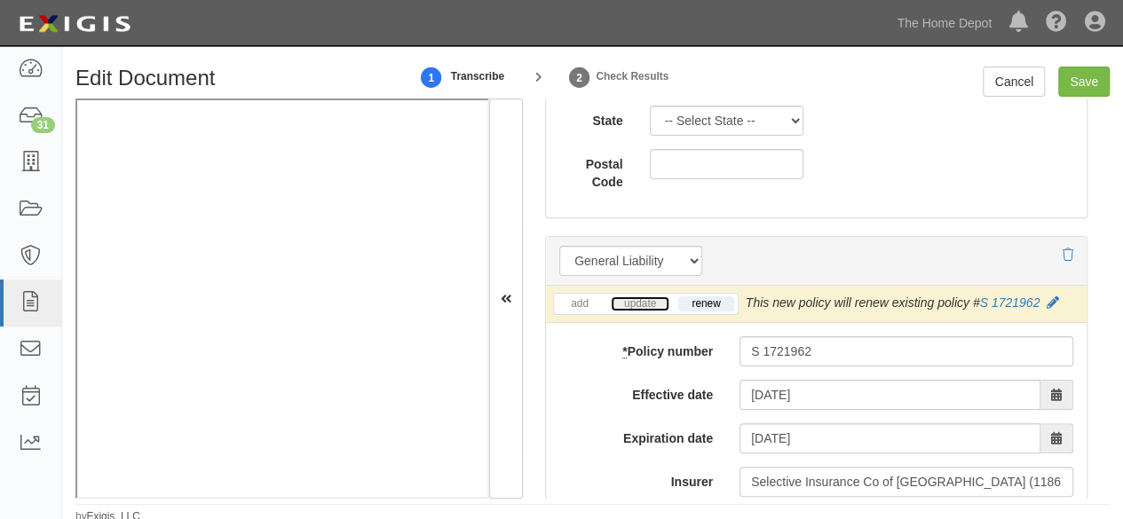
click at [650, 299] on link "update" at bounding box center [640, 304] width 59 height 15
click at [1090, 83] on input "Save" at bounding box center [1084, 82] width 52 height 30
type input "1000000"
type input "3000000"
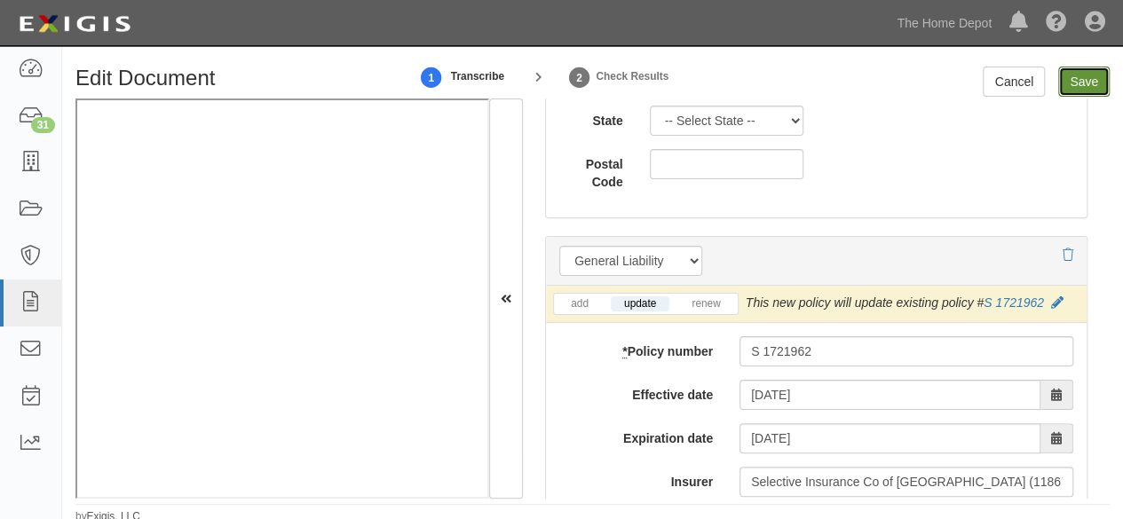
type input "4000000"
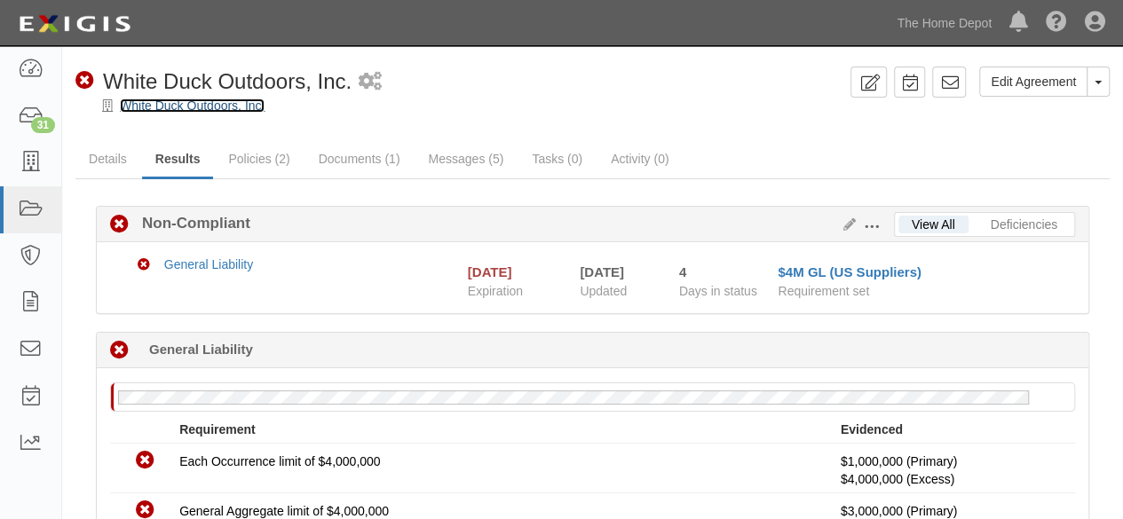
click at [188, 104] on link "White Duck Outdoors, Inc." at bounding box center [192, 106] width 145 height 14
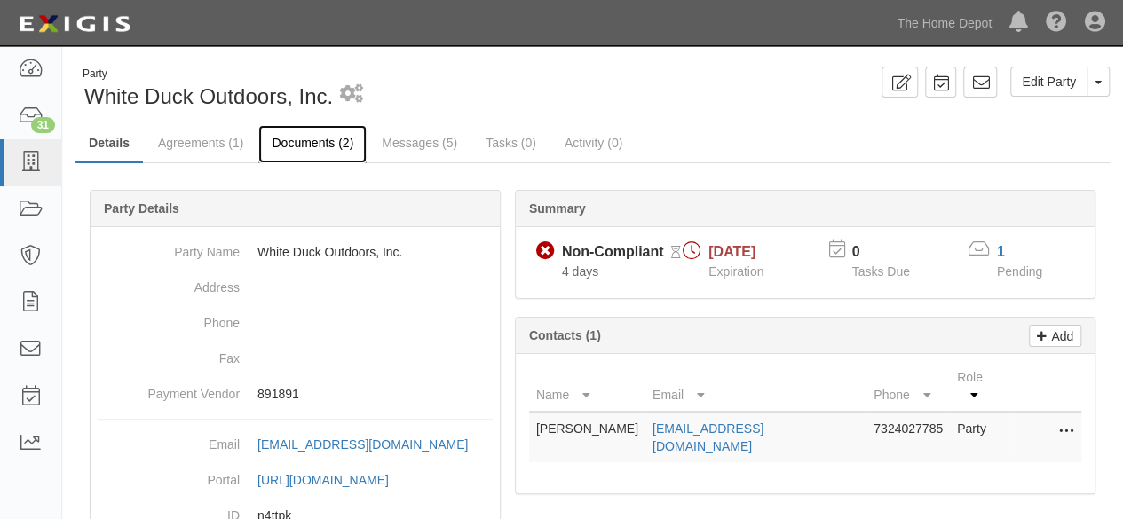
click at [323, 150] on link "Documents (2)" at bounding box center [312, 144] width 108 height 38
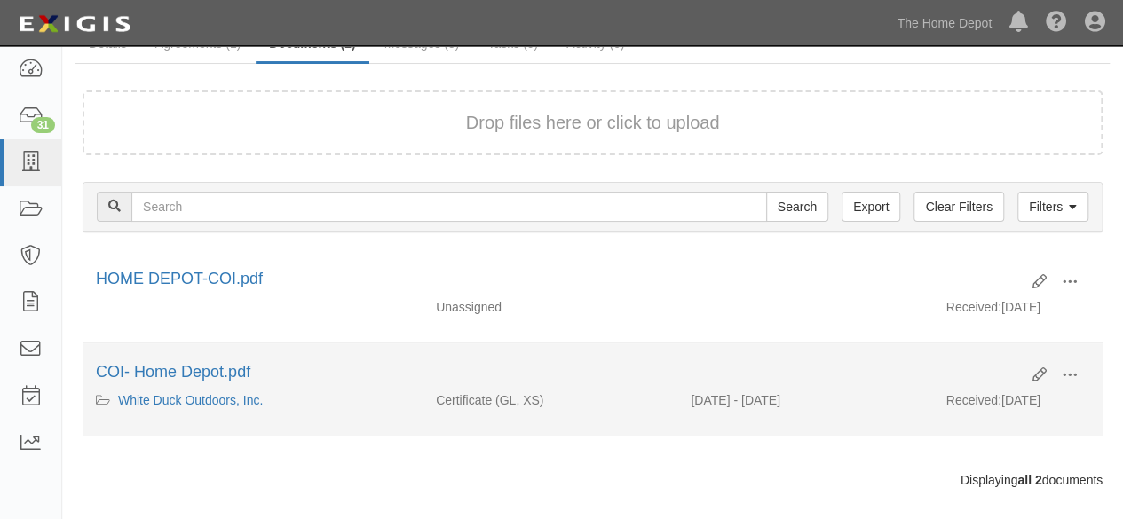
scroll to position [119, 0]
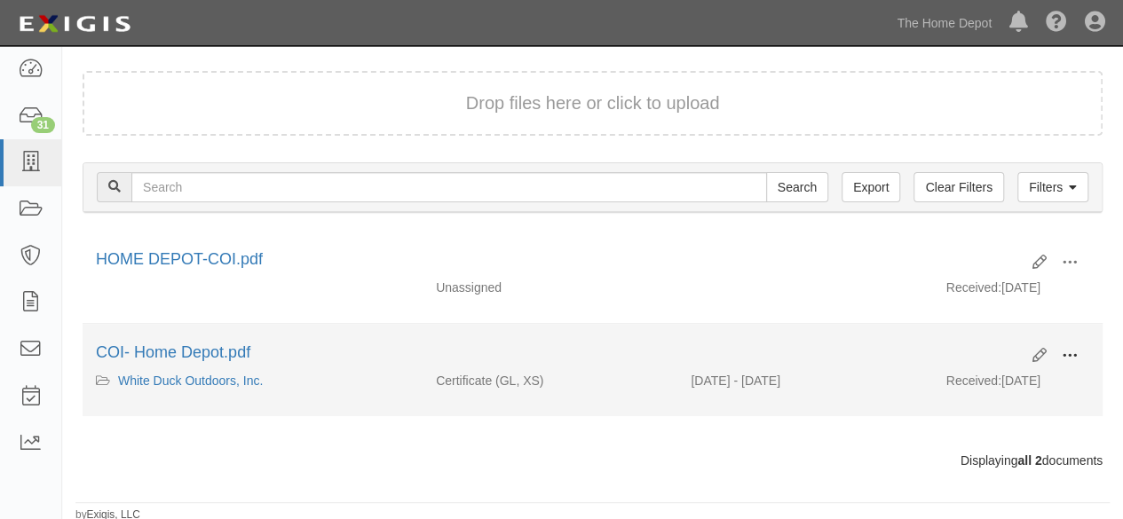
click at [1073, 358] on span at bounding box center [1070, 356] width 16 height 16
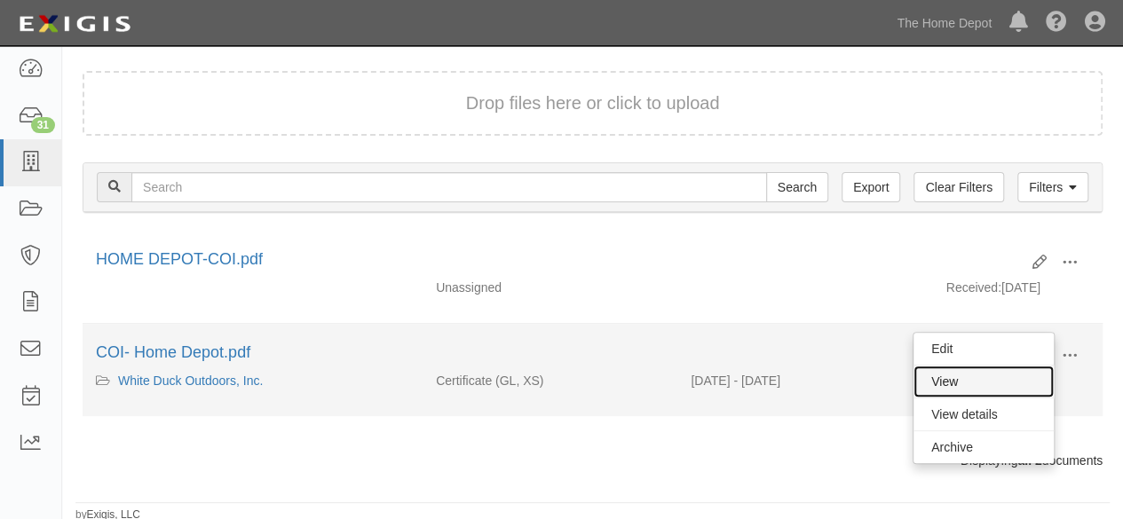
click at [1000, 381] on link "View" at bounding box center [984, 382] width 140 height 32
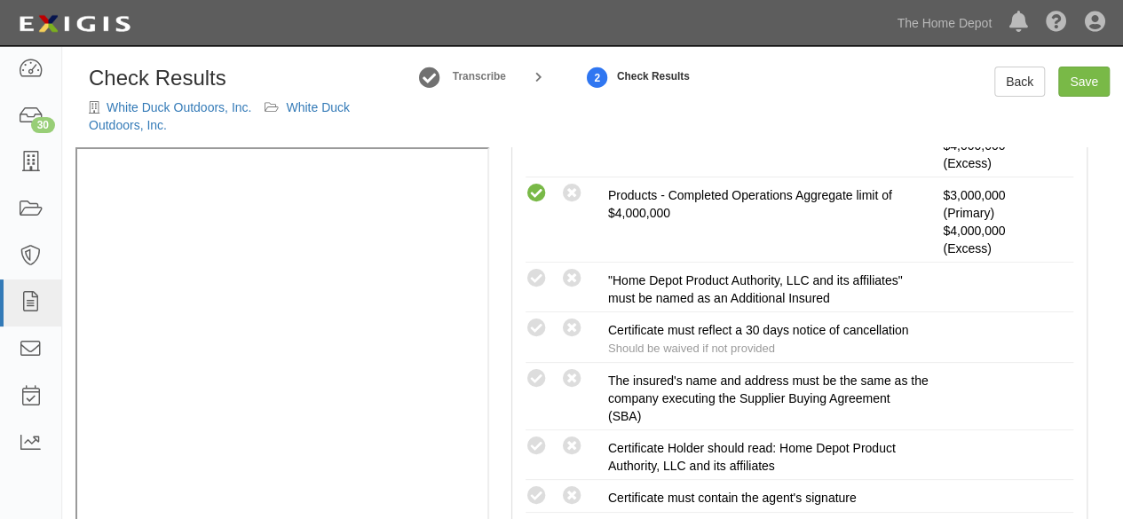
scroll to position [622, 0]
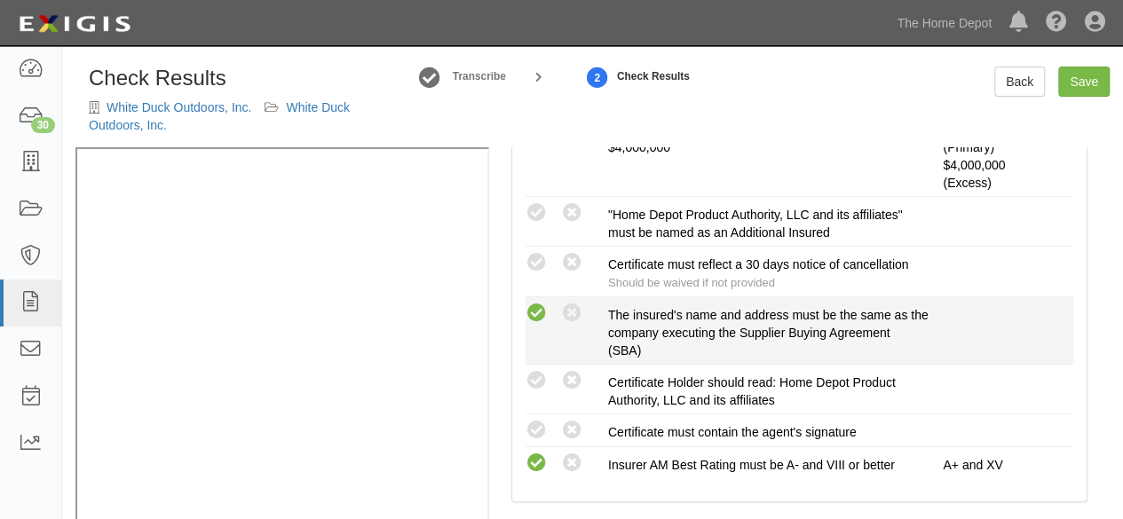
click at [527, 304] on icon at bounding box center [537, 314] width 22 height 22
click at [541, 314] on icon at bounding box center [537, 314] width 22 height 22
click at [535, 313] on icon at bounding box center [537, 314] width 22 height 22
radio input "true"
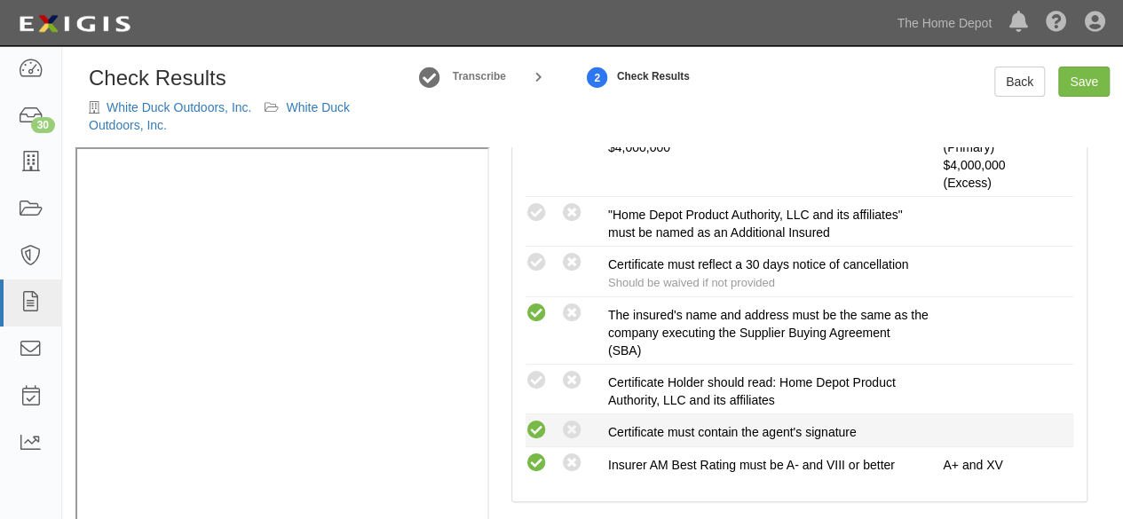
click at [533, 422] on icon at bounding box center [537, 431] width 22 height 22
radio input "true"
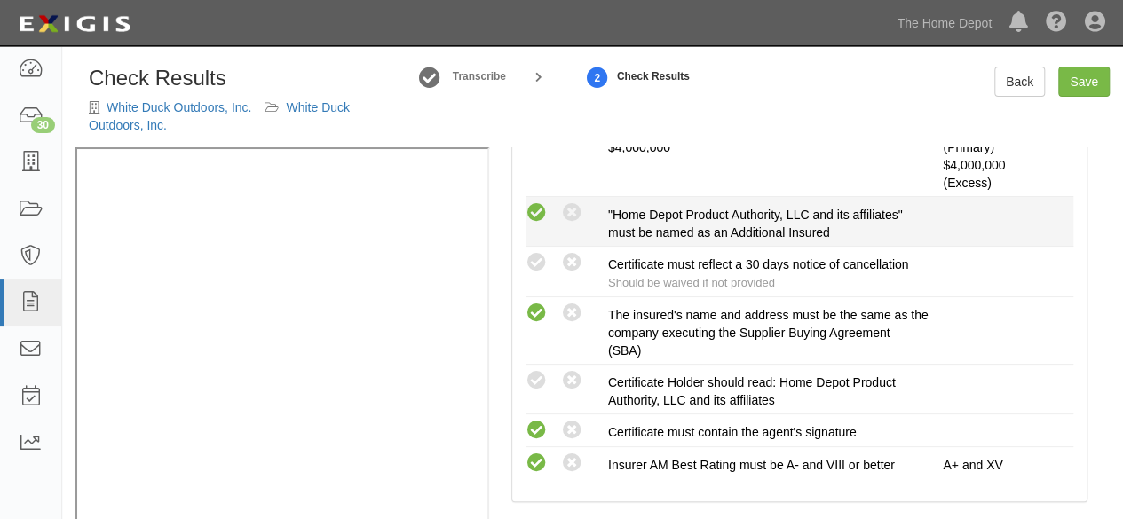
click at [542, 212] on icon at bounding box center [537, 213] width 22 height 22
radio input "true"
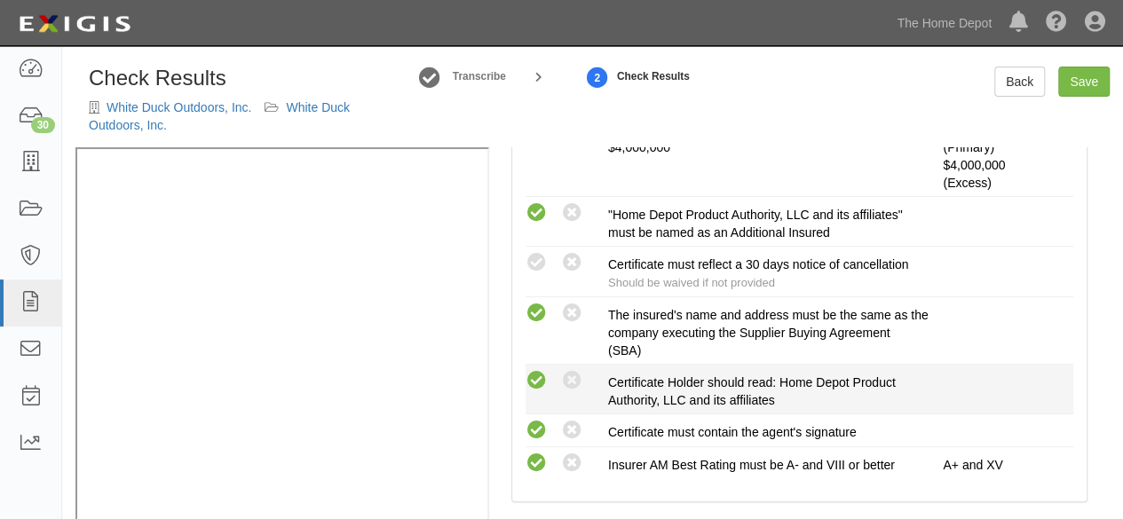
click at [533, 376] on icon at bounding box center [537, 381] width 22 height 22
radio input "true"
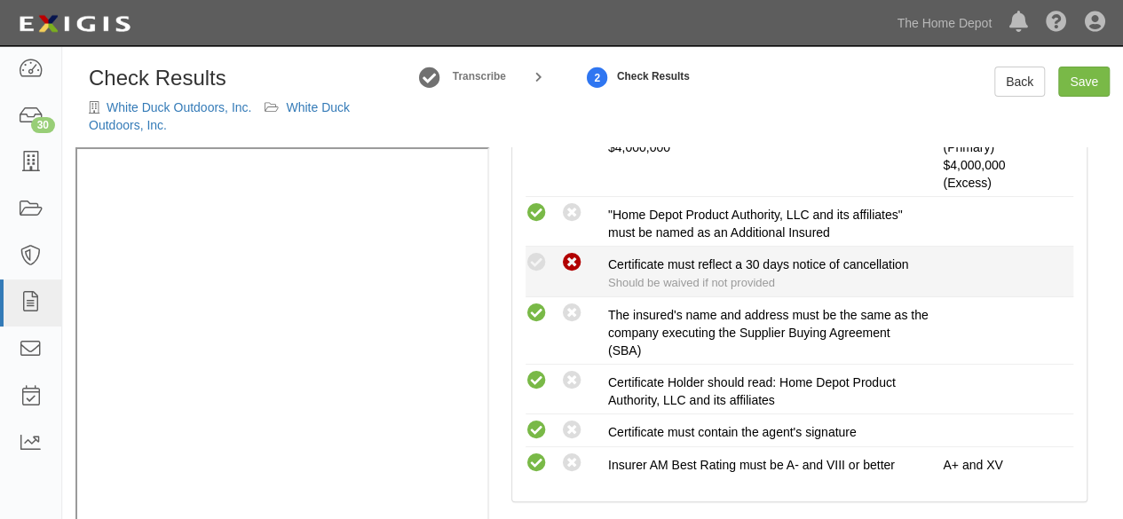
click at [579, 258] on icon at bounding box center [572, 263] width 22 height 22
radio input "true"
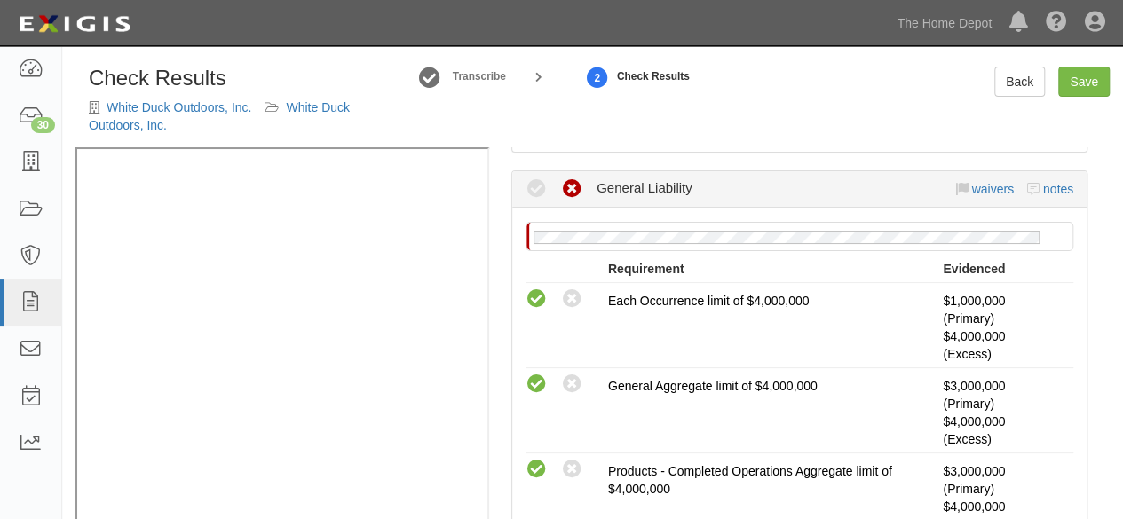
scroll to position [266, 0]
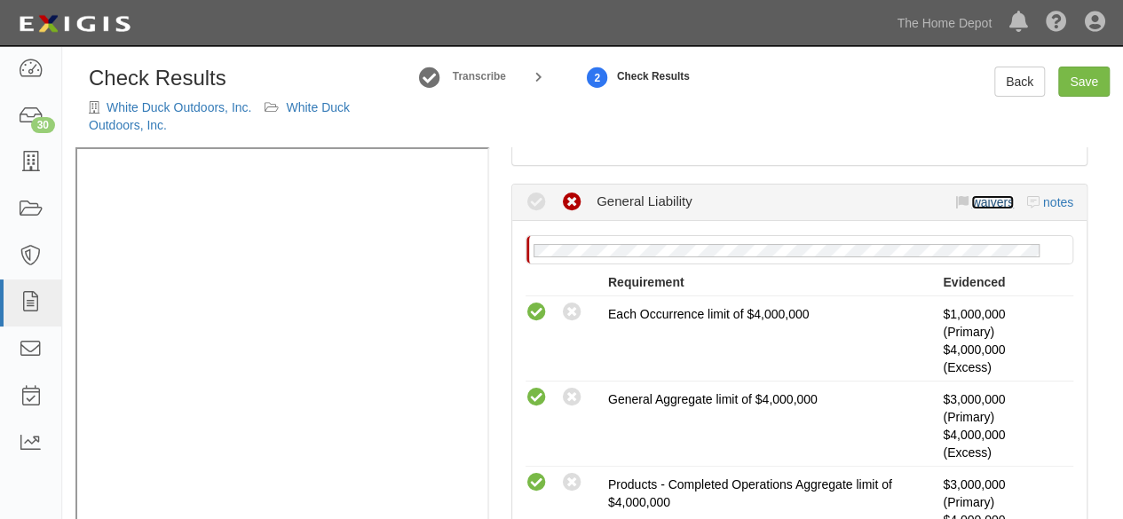
click at [975, 203] on link "waivers" at bounding box center [992, 202] width 42 height 14
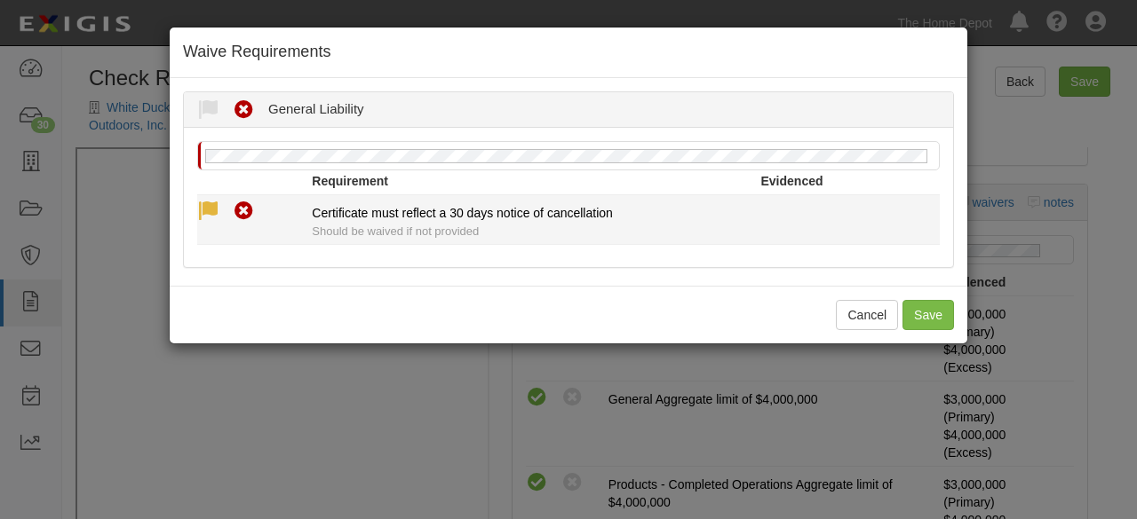
click at [210, 210] on icon at bounding box center [208, 212] width 22 height 22
radio input "true"
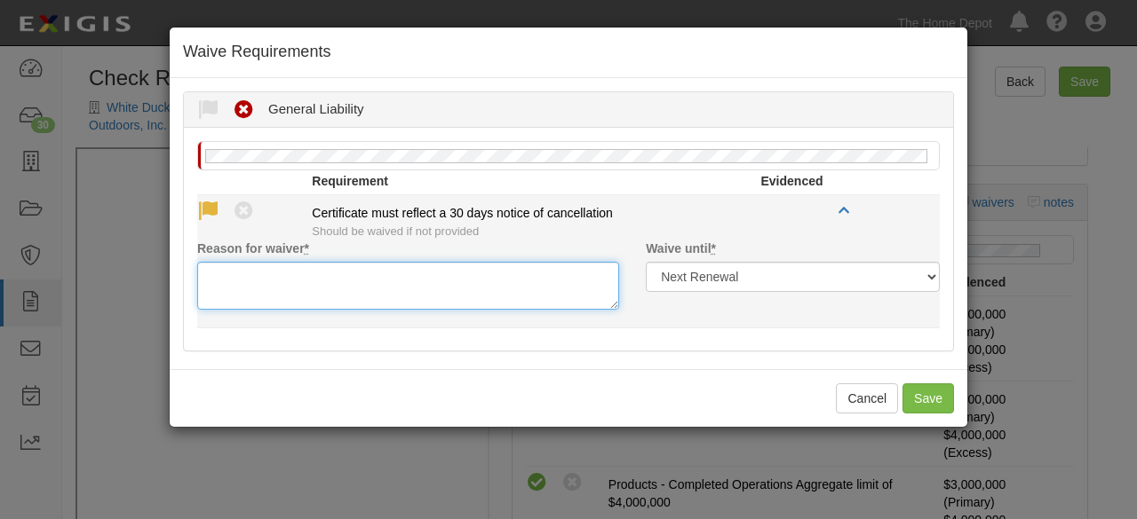
click at [227, 286] on textarea "Reason for waiver *" at bounding box center [408, 286] width 422 height 48
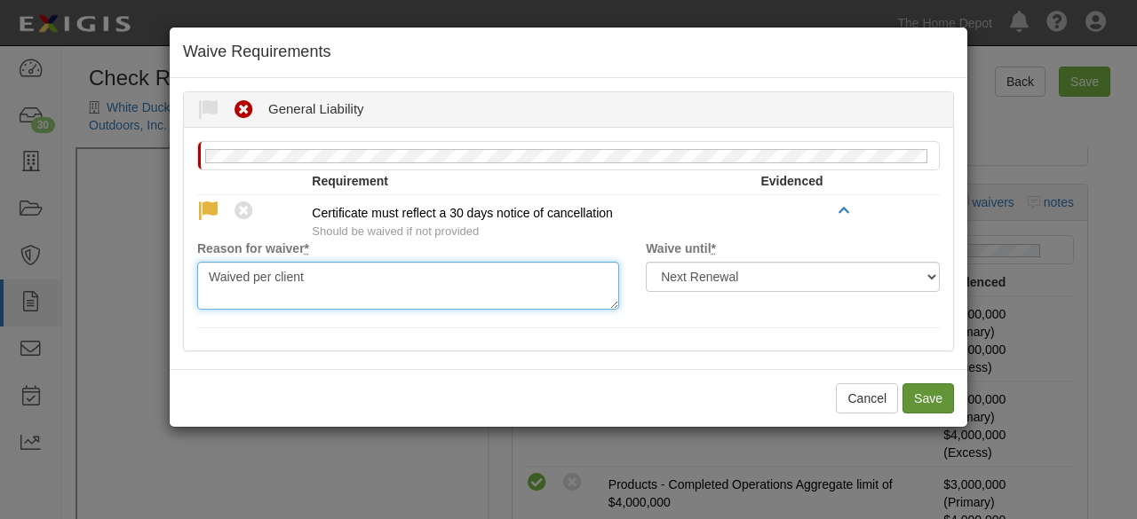
type textarea "Waived per client"
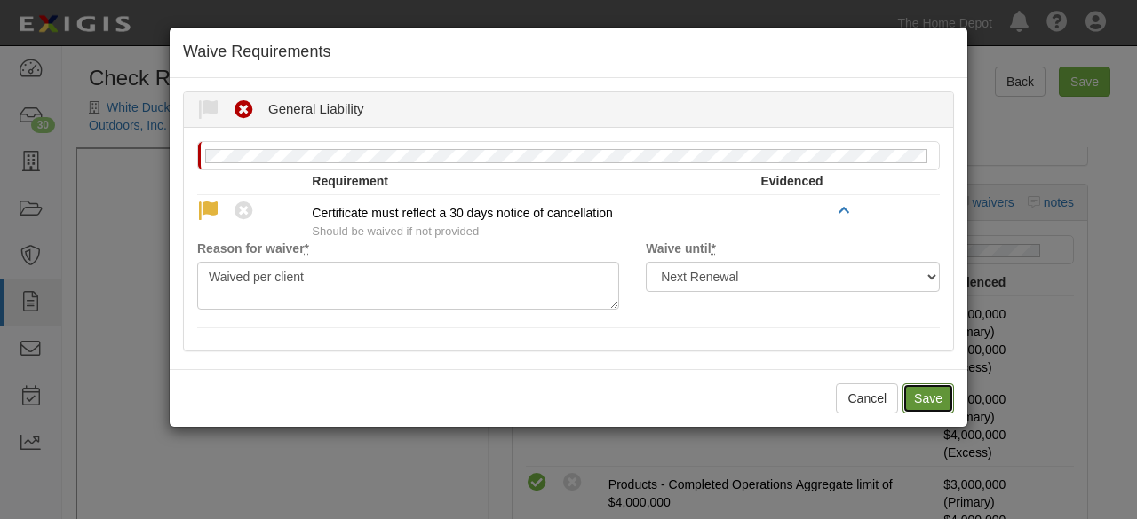
click at [911, 397] on button "Save" at bounding box center [928, 399] width 52 height 30
radio input "true"
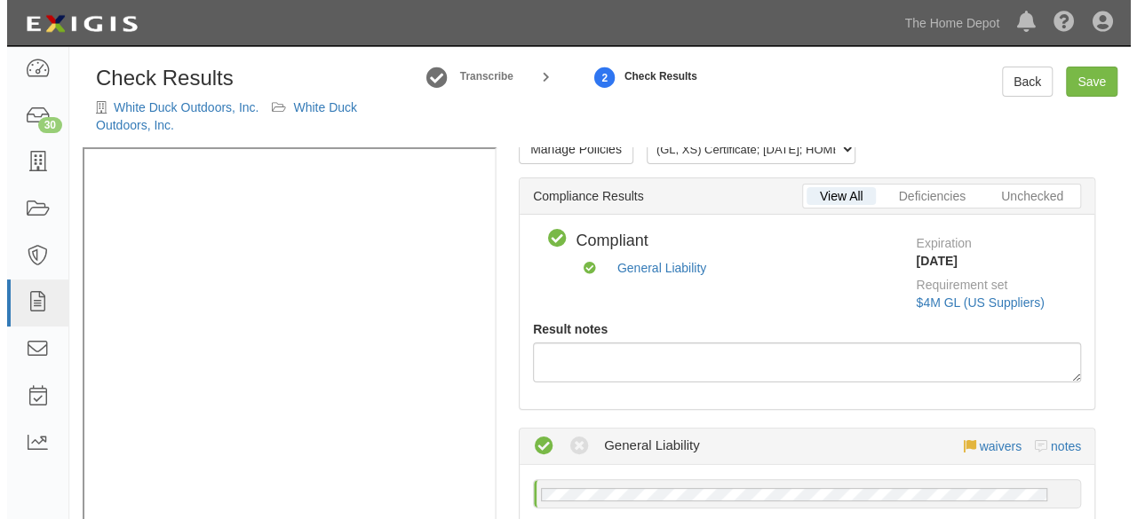
scroll to position [0, 0]
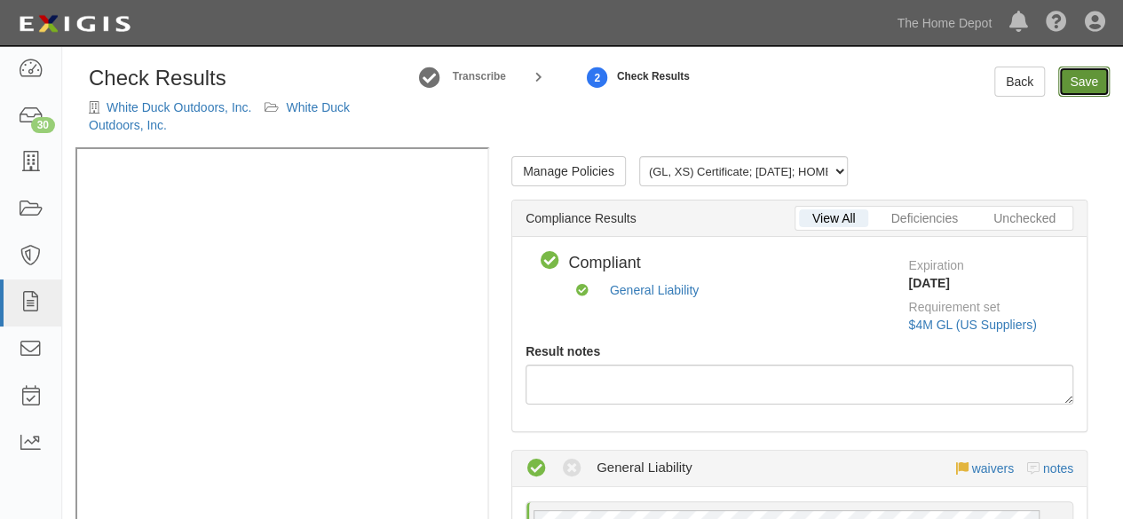
click at [1078, 79] on link "Save" at bounding box center [1084, 82] width 52 height 30
radio input "true"
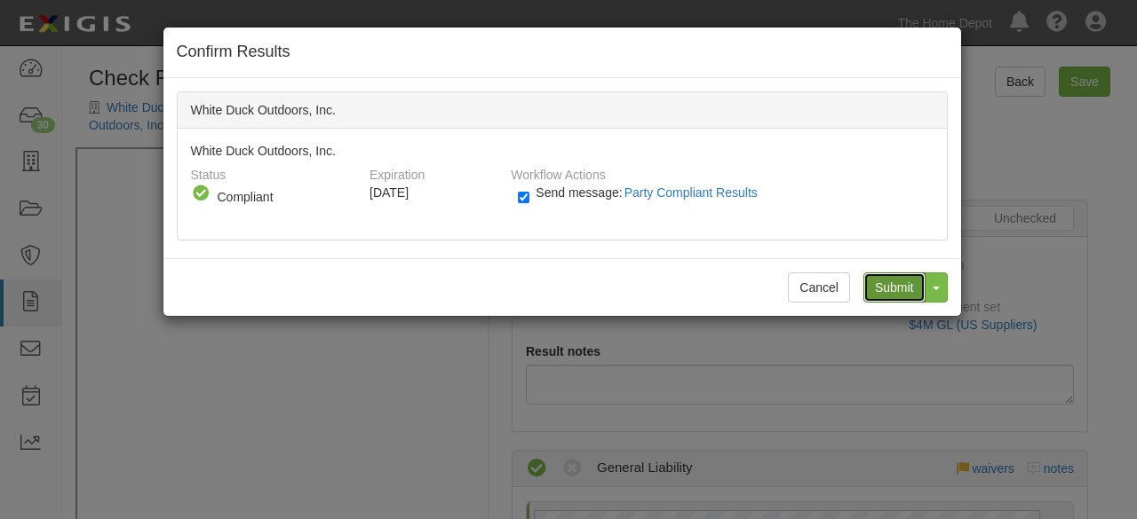
click at [890, 292] on input "Submit" at bounding box center [894, 288] width 62 height 30
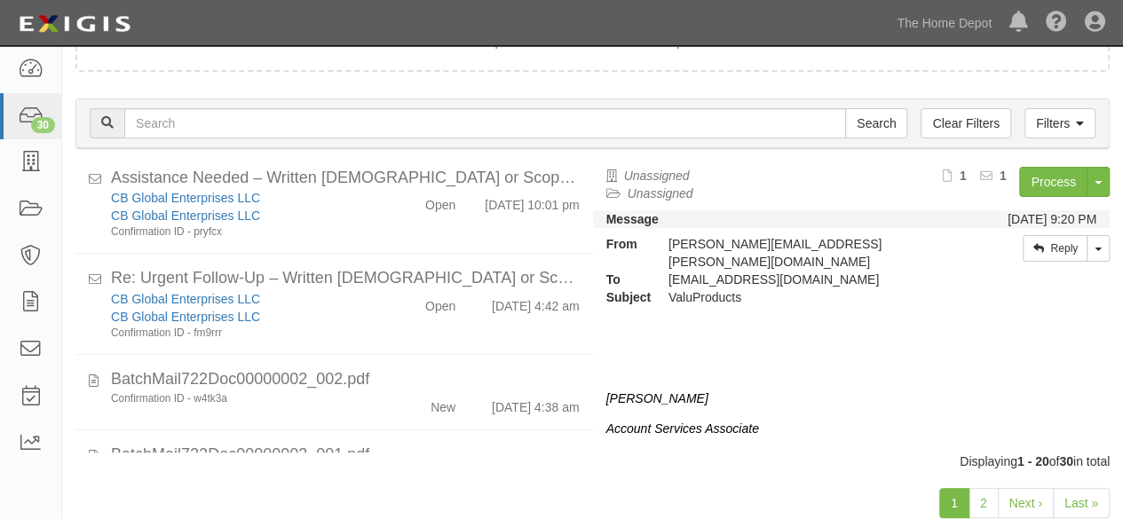
scroll to position [200, 0]
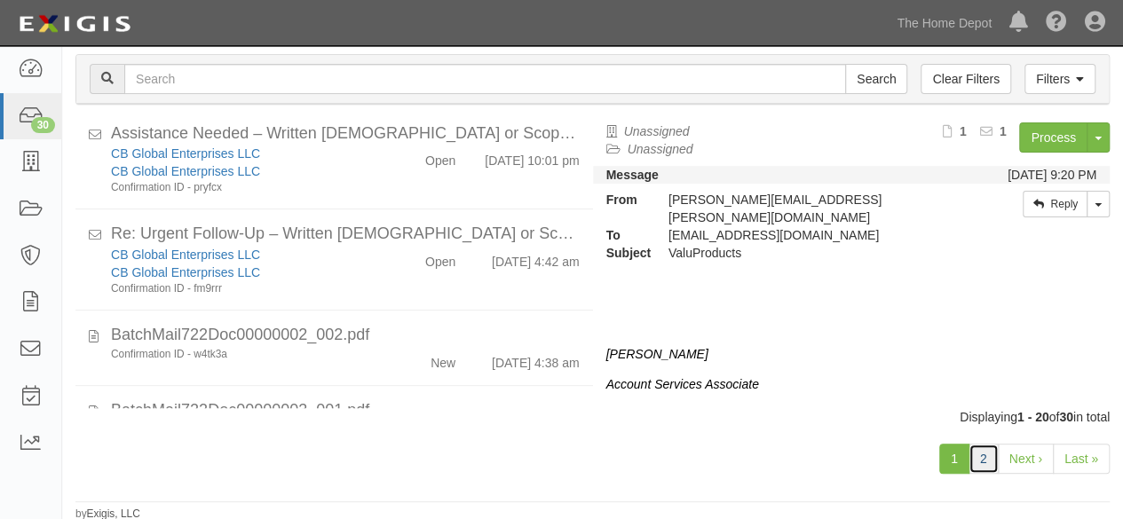
click at [982, 465] on link "2" at bounding box center [984, 459] width 30 height 30
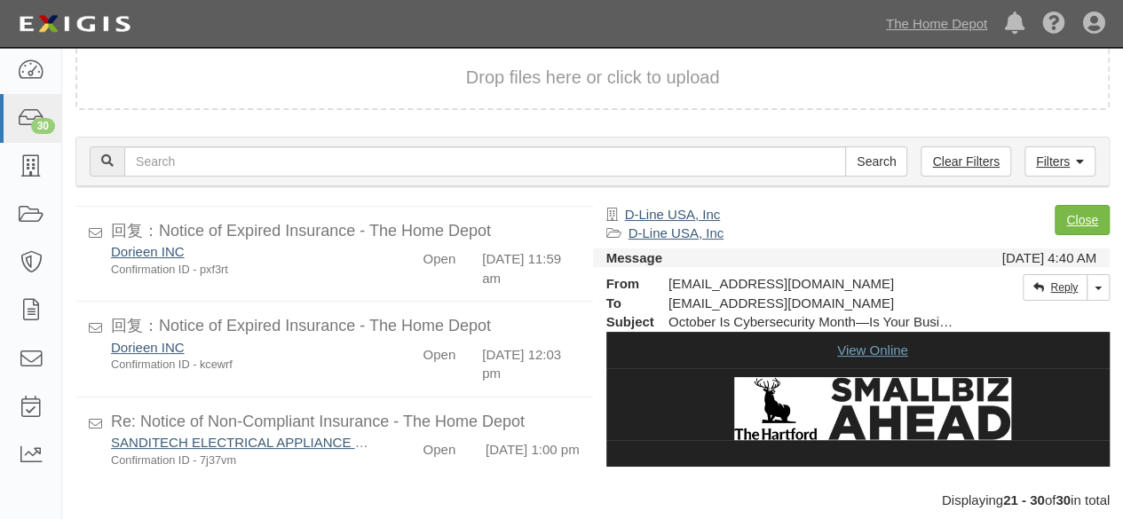
scroll to position [87, 0]
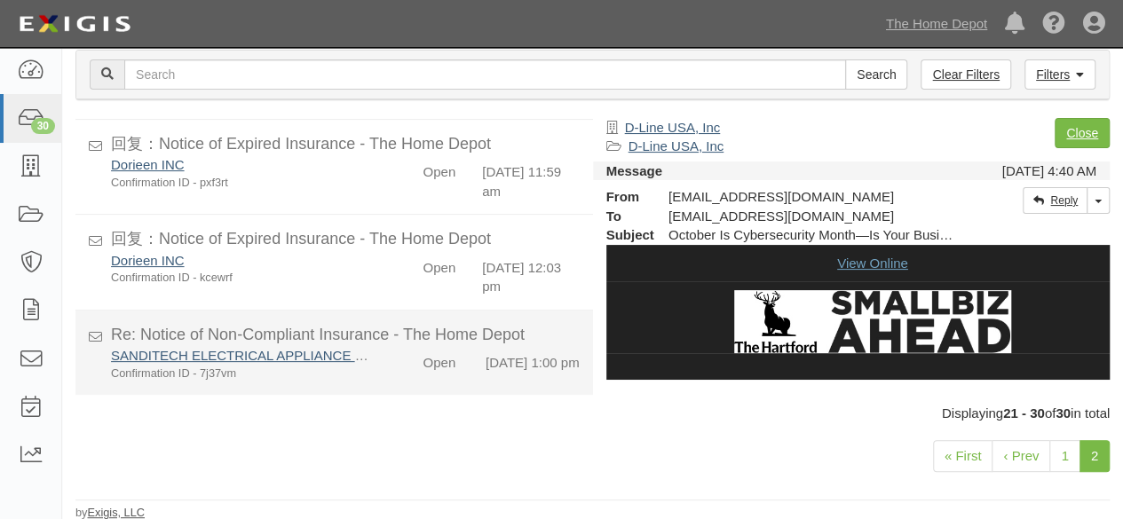
click at [389, 369] on div "SANDITECH ELECTRICAL APPLIANCE PTE. LTD. Confirmation ID - 7j37vm Open [DATE] 1…" at bounding box center [345, 364] width 495 height 36
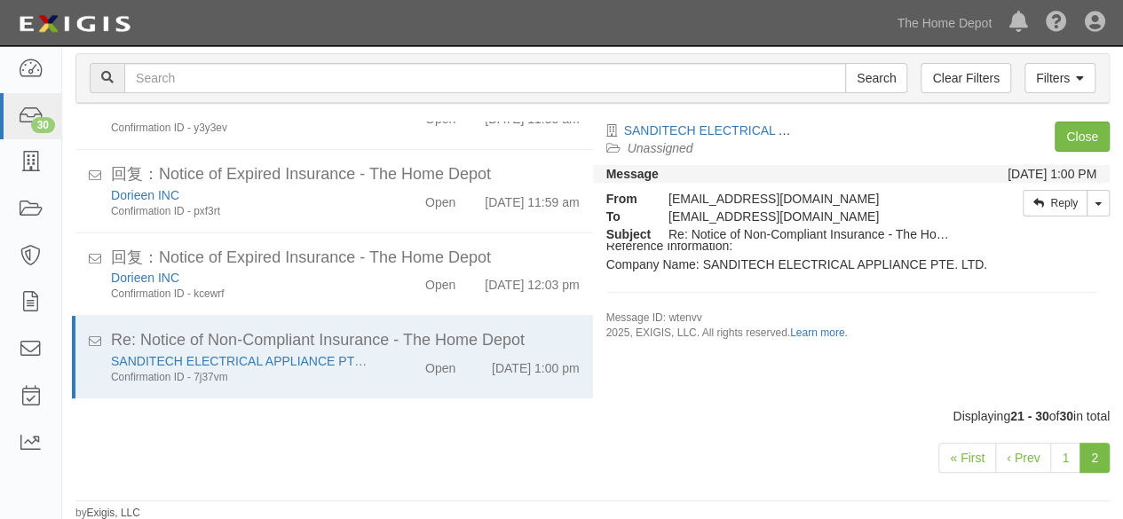
scroll to position [1040, 0]
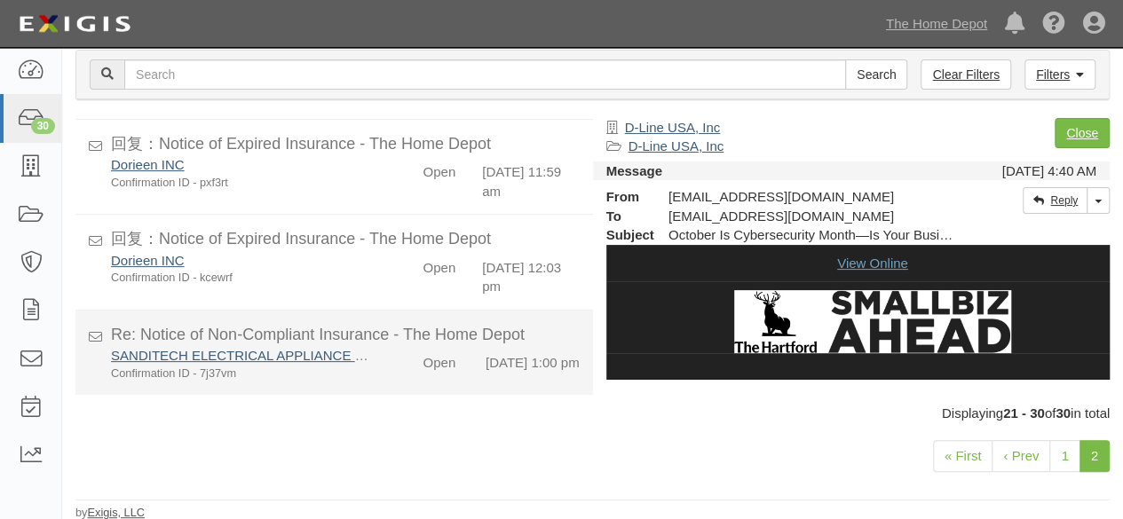
scroll to position [684, 0]
click at [382, 379] on div "SANDITECH ELECTRICAL APPLIANCE PTE. LTD. Confirmation ID - 7j37vm Open 10/8/25 …" at bounding box center [345, 364] width 495 height 36
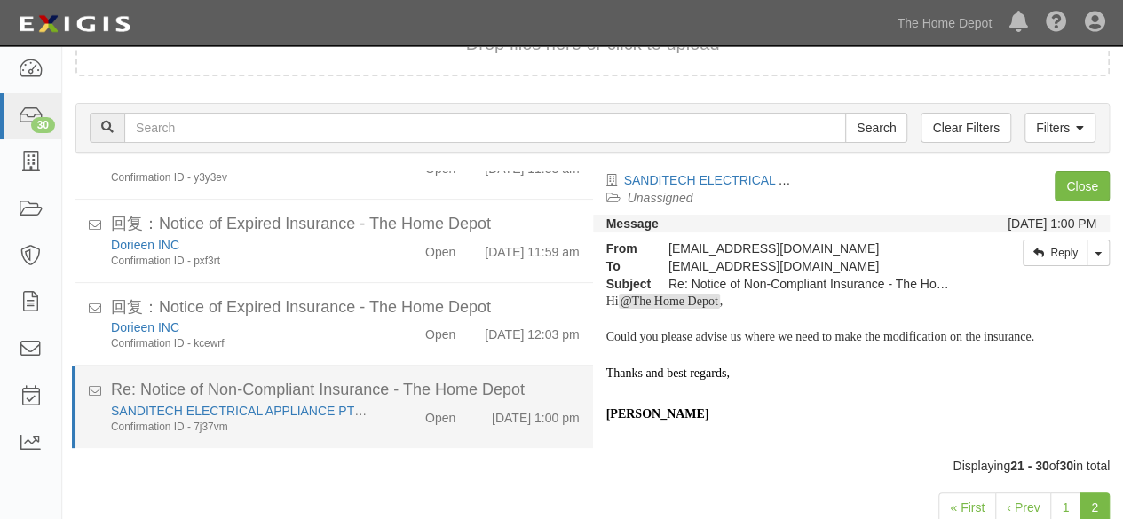
scroll to position [628, 0]
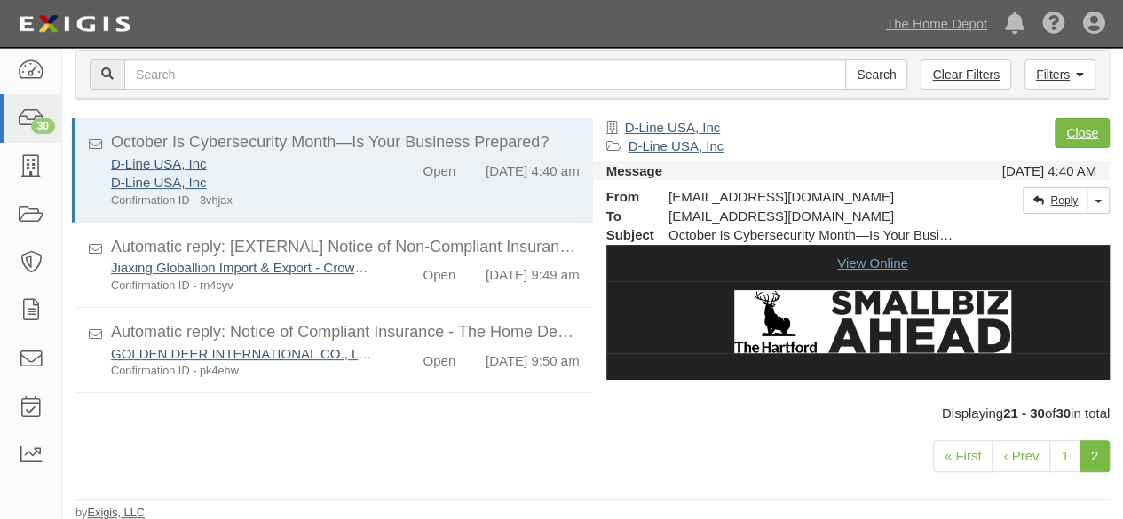
scroll to position [684, 0]
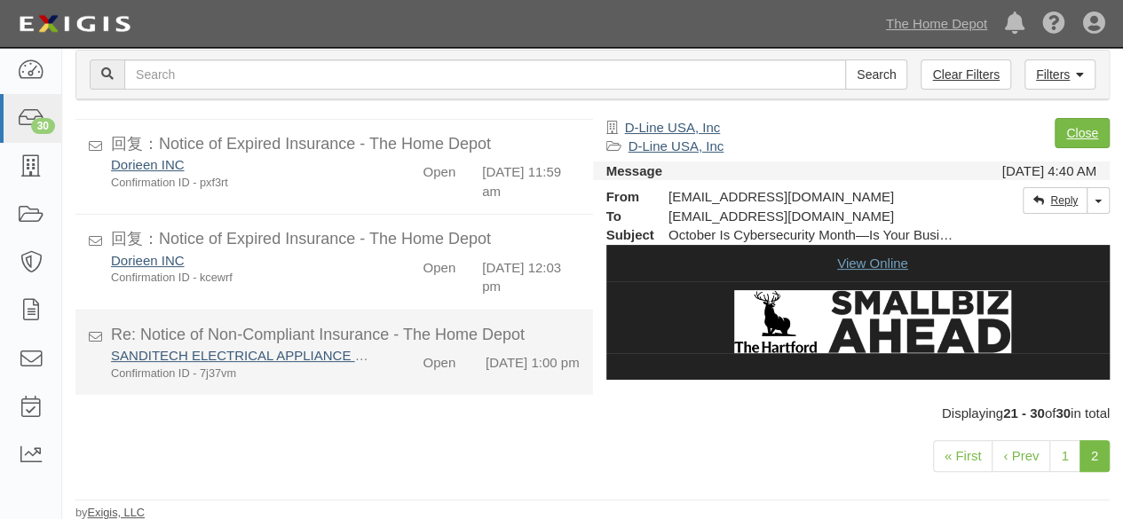
click at [384, 380] on li "Re: Notice of Non-Compliant Insurance - The Home Depot SANDITECH ELECTRICAL APP…" at bounding box center [334, 353] width 518 height 84
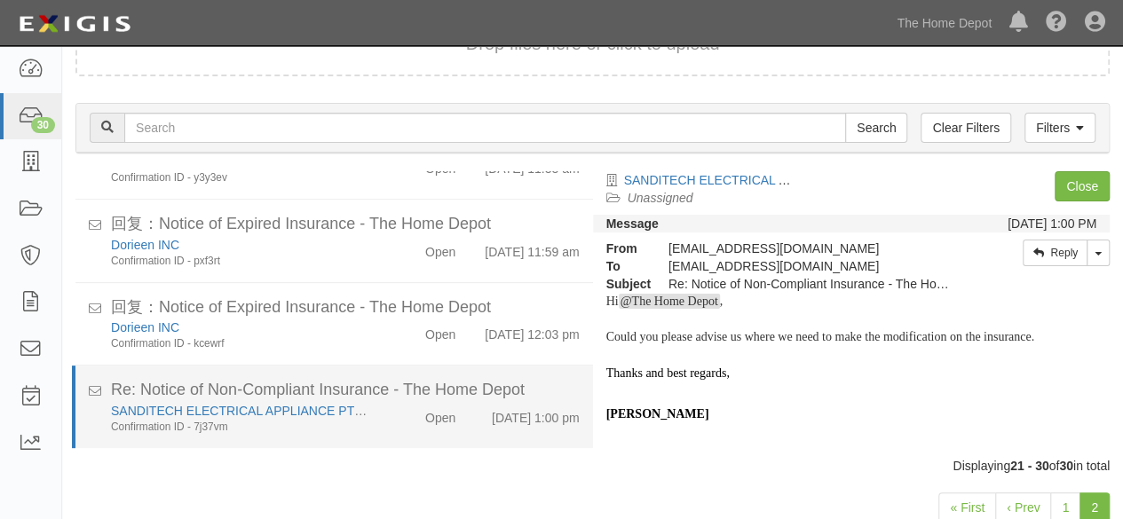
scroll to position [88, 0]
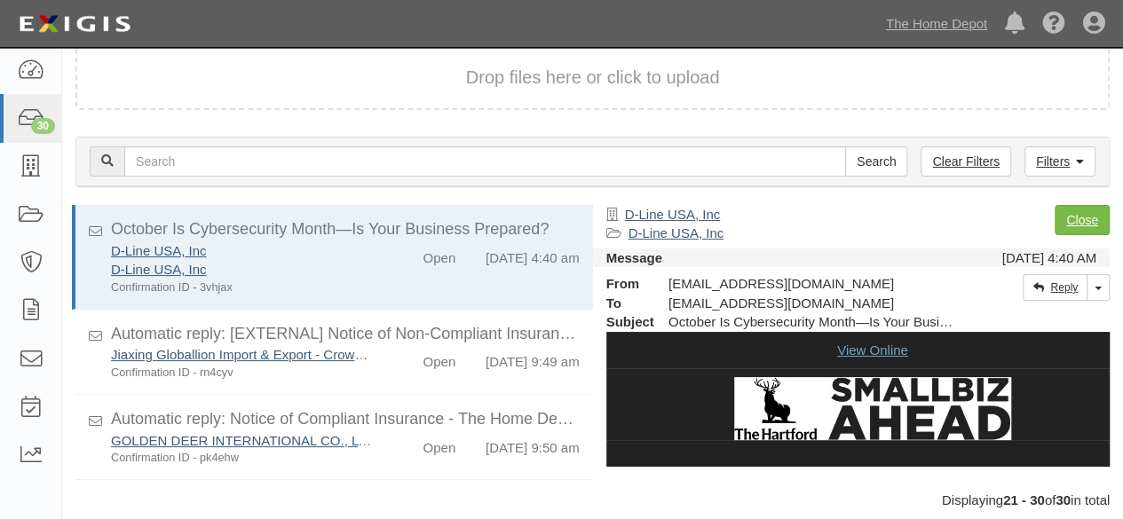
scroll to position [87, 0]
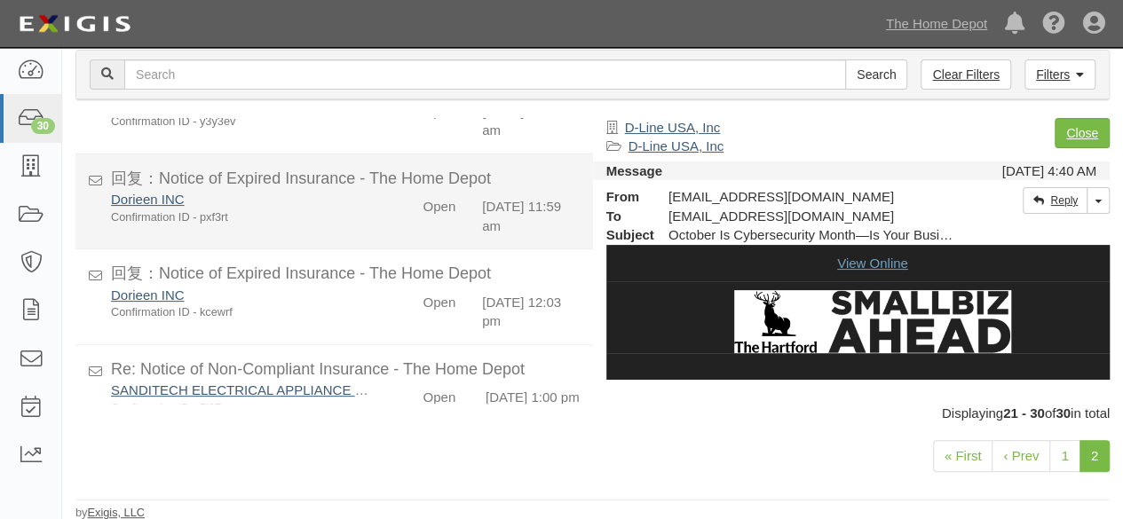
scroll to position [684, 0]
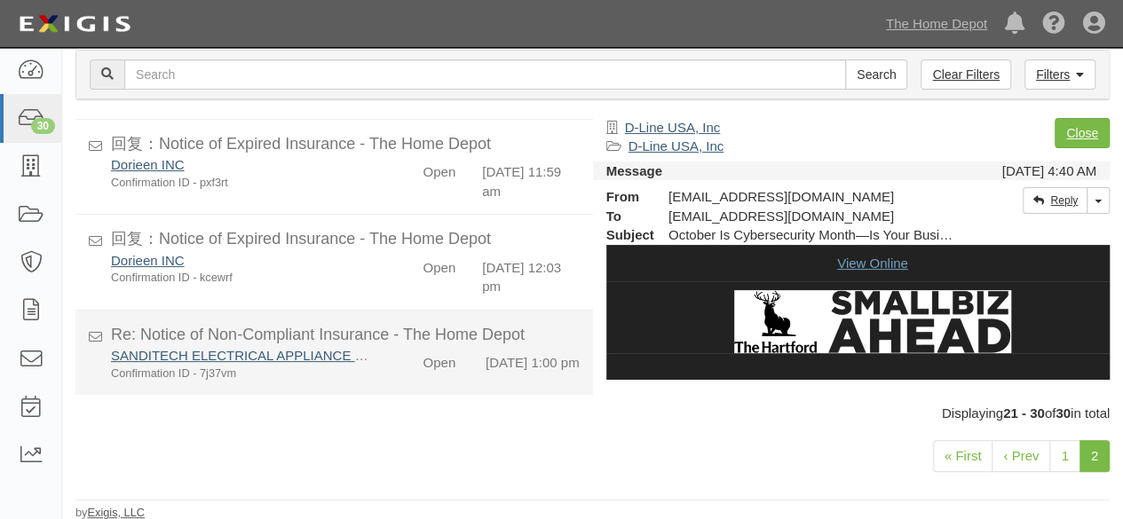
scroll to position [684, 0]
click at [412, 377] on div "SANDITECH ELECTRICAL APPLIANCE PTE. LTD. Confirmation ID - 7j37vm Open [DATE] 1…" at bounding box center [345, 364] width 495 height 36
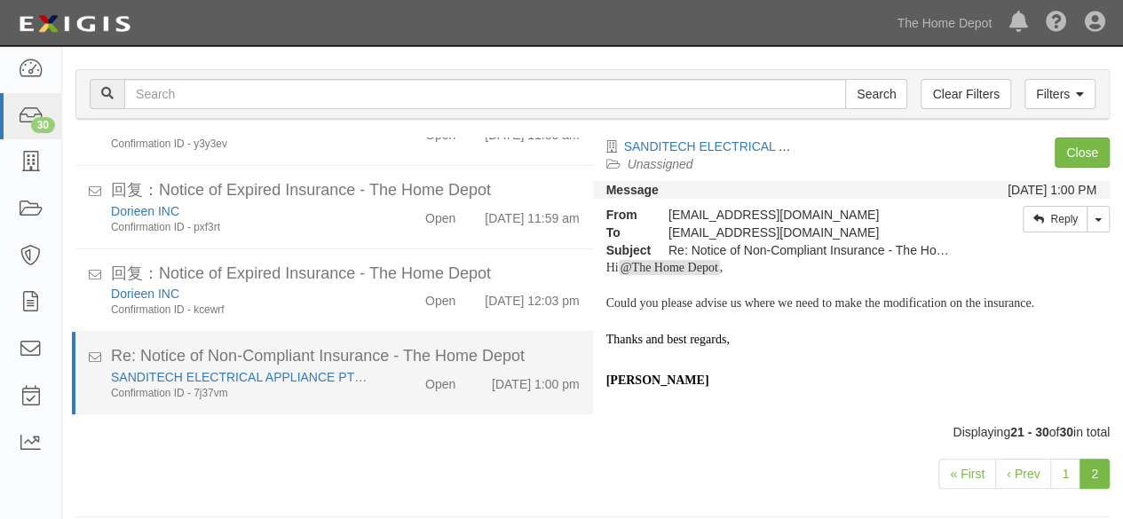
scroll to position [137, 0]
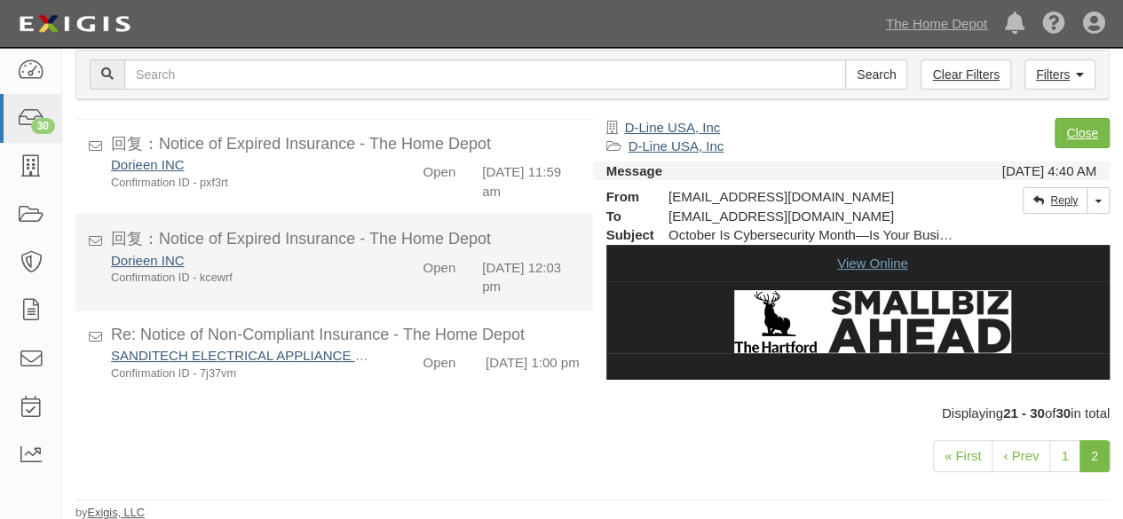
scroll to position [684, 0]
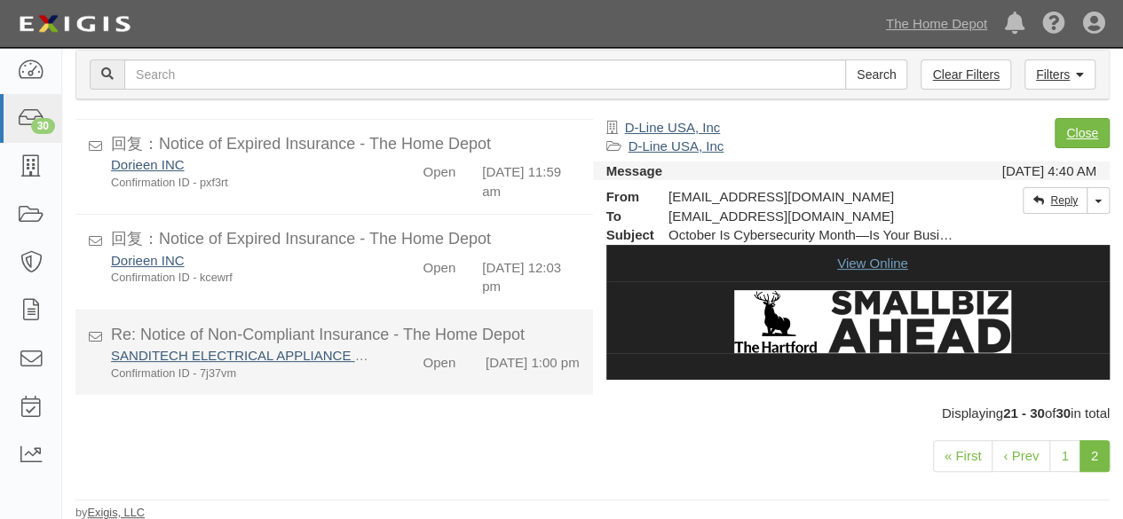
click at [378, 389] on li "Re: Notice of Non-Compliant Insurance - The Home Depot SANDITECH ELECTRICAL APP…" at bounding box center [334, 353] width 518 height 84
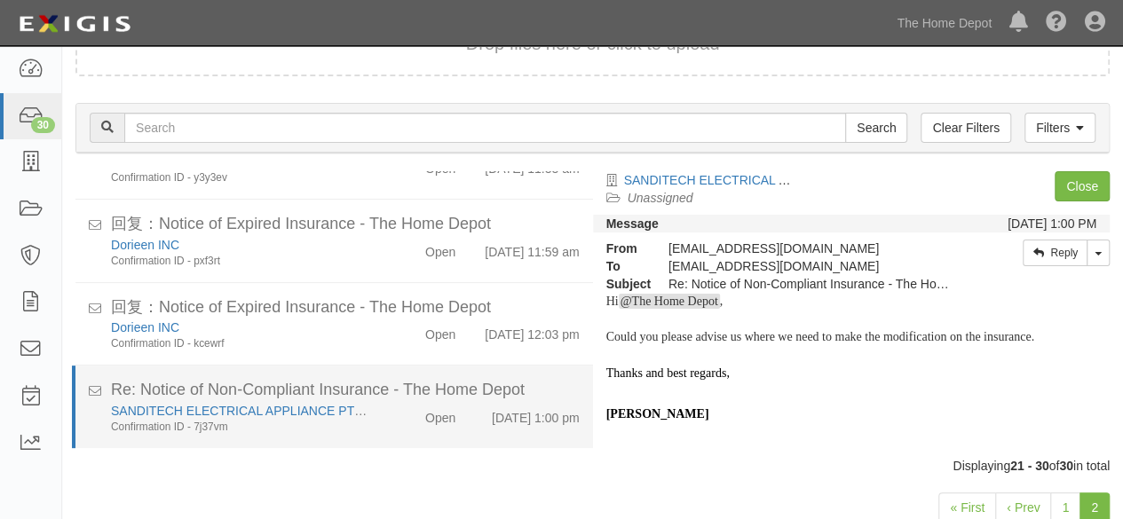
scroll to position [628, 0]
